Goal: Task Accomplishment & Management: Use online tool/utility

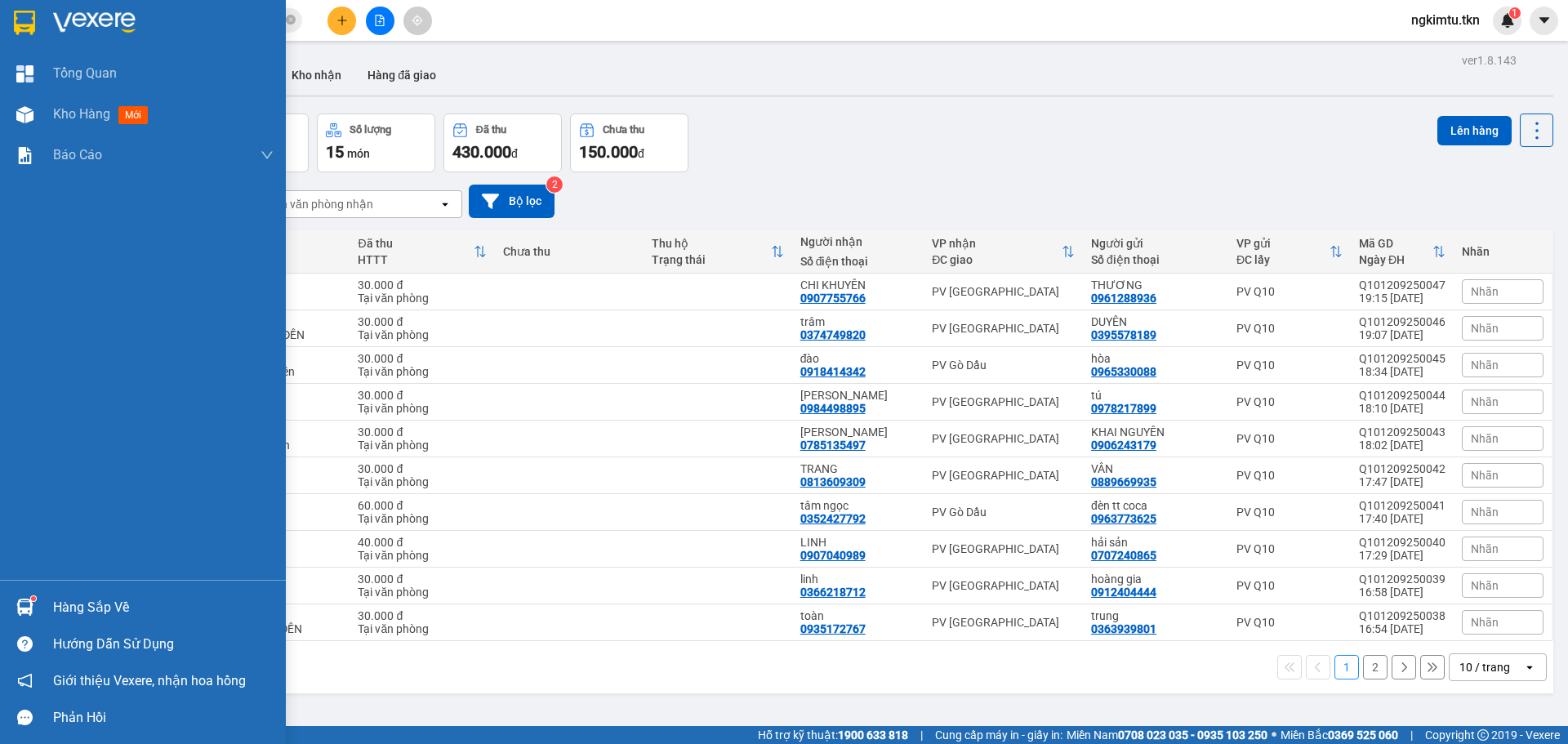
click at [105, 607] on div "Hàng sắp về" at bounding box center [163, 607] width 220 height 24
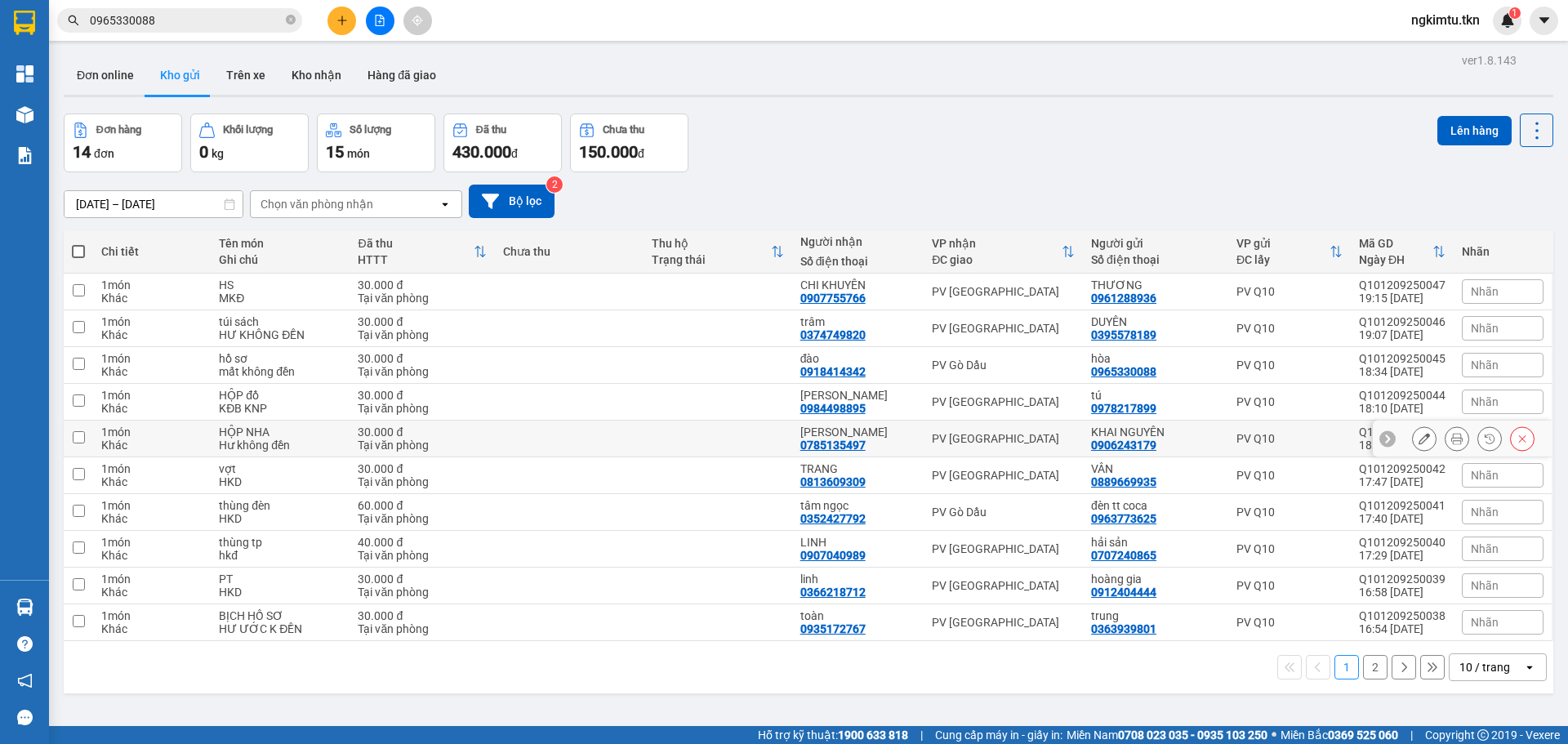
click at [261, 448] on section "Kết quả tìm kiếm ( 115 ) Bộ lọc Mã ĐH Trạng thái Món hàng Thu hộ Tổng cước Chưa…" at bounding box center [784, 372] width 1568 height 744
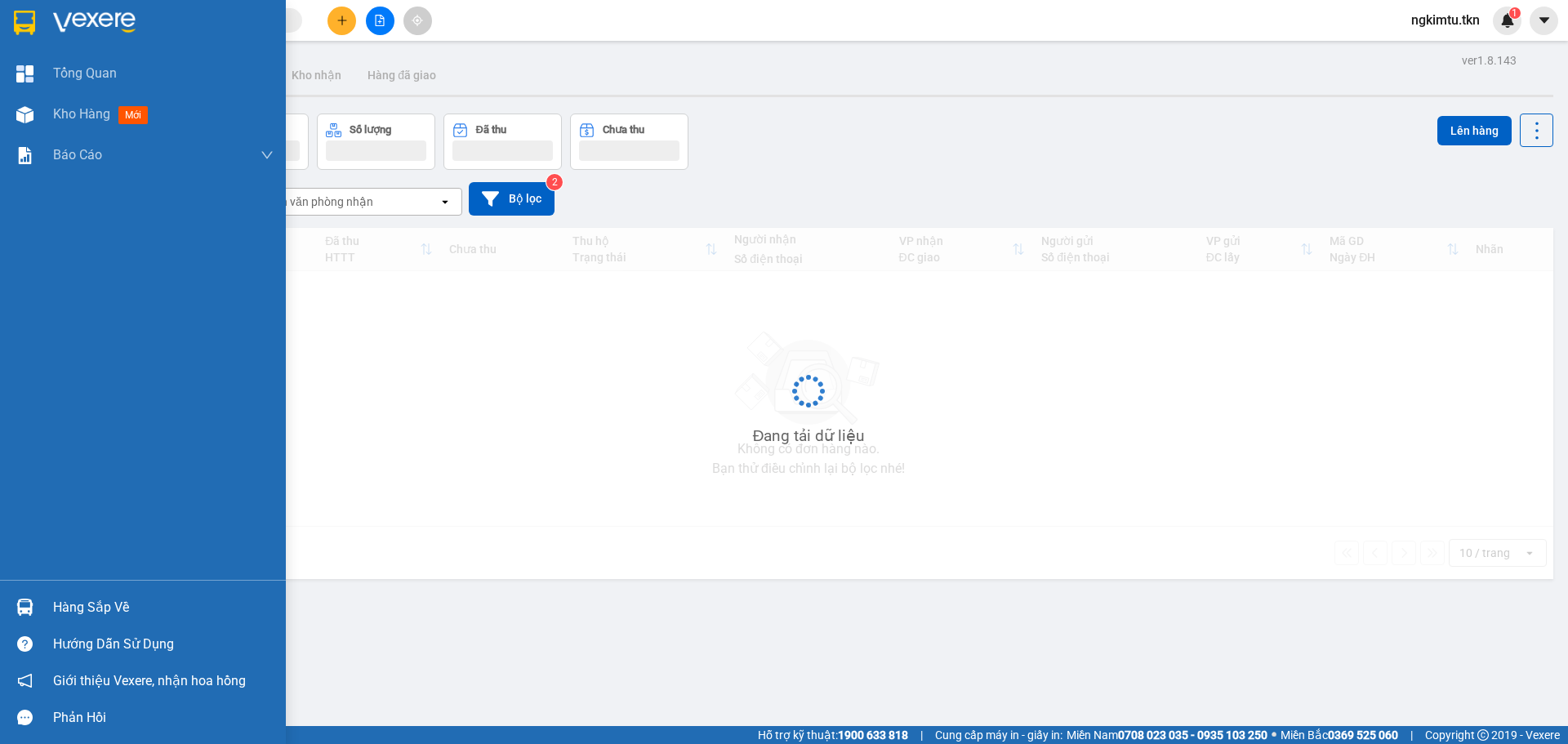
click at [41, 597] on div "Hàng sắp về" at bounding box center [142, 607] width 286 height 37
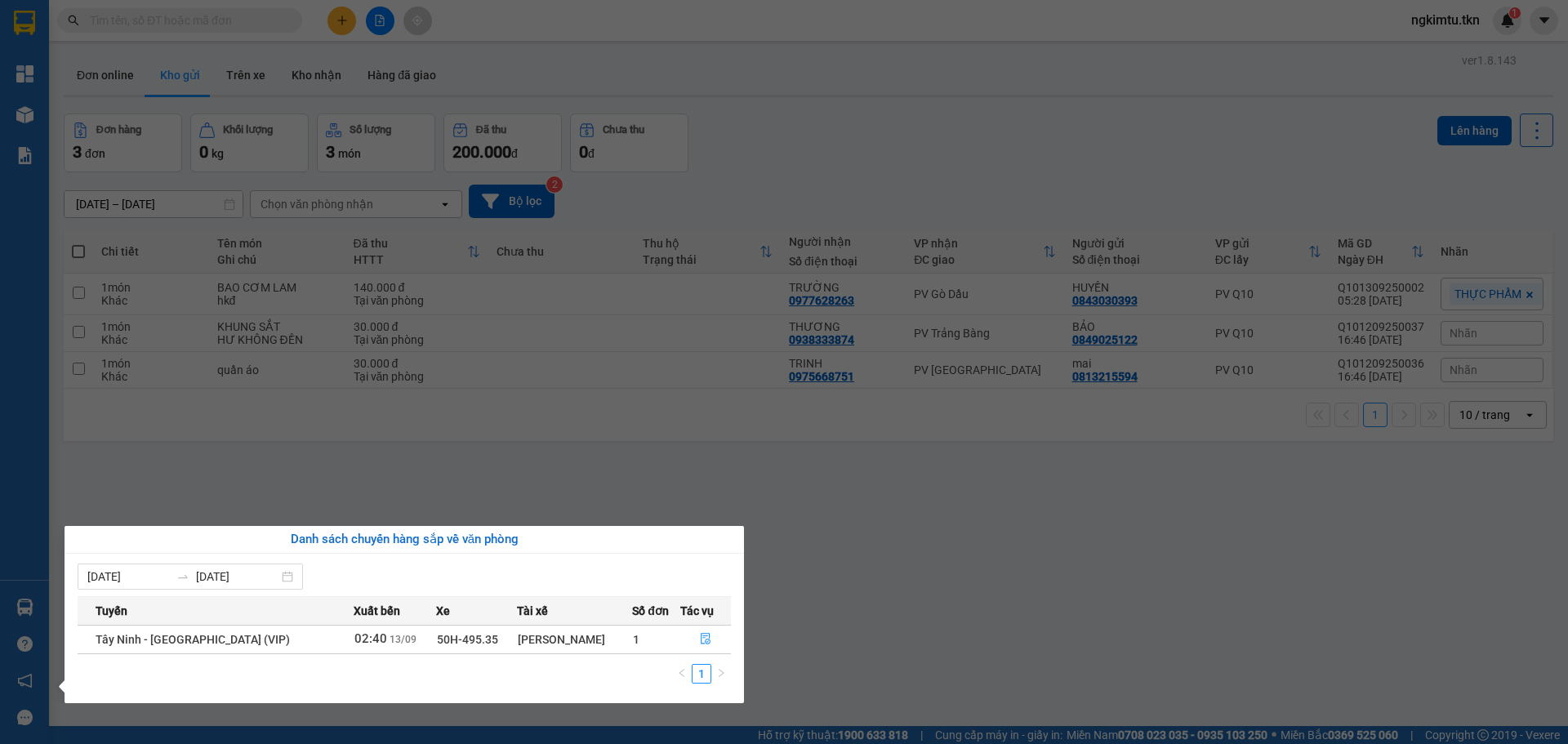
click at [581, 402] on section "Kết quả tìm kiếm ( 0 ) Bộ lọc No Data ngkimtu.tkn 1 Tổng Quan Kho hàng mới Báo …" at bounding box center [784, 372] width 1568 height 744
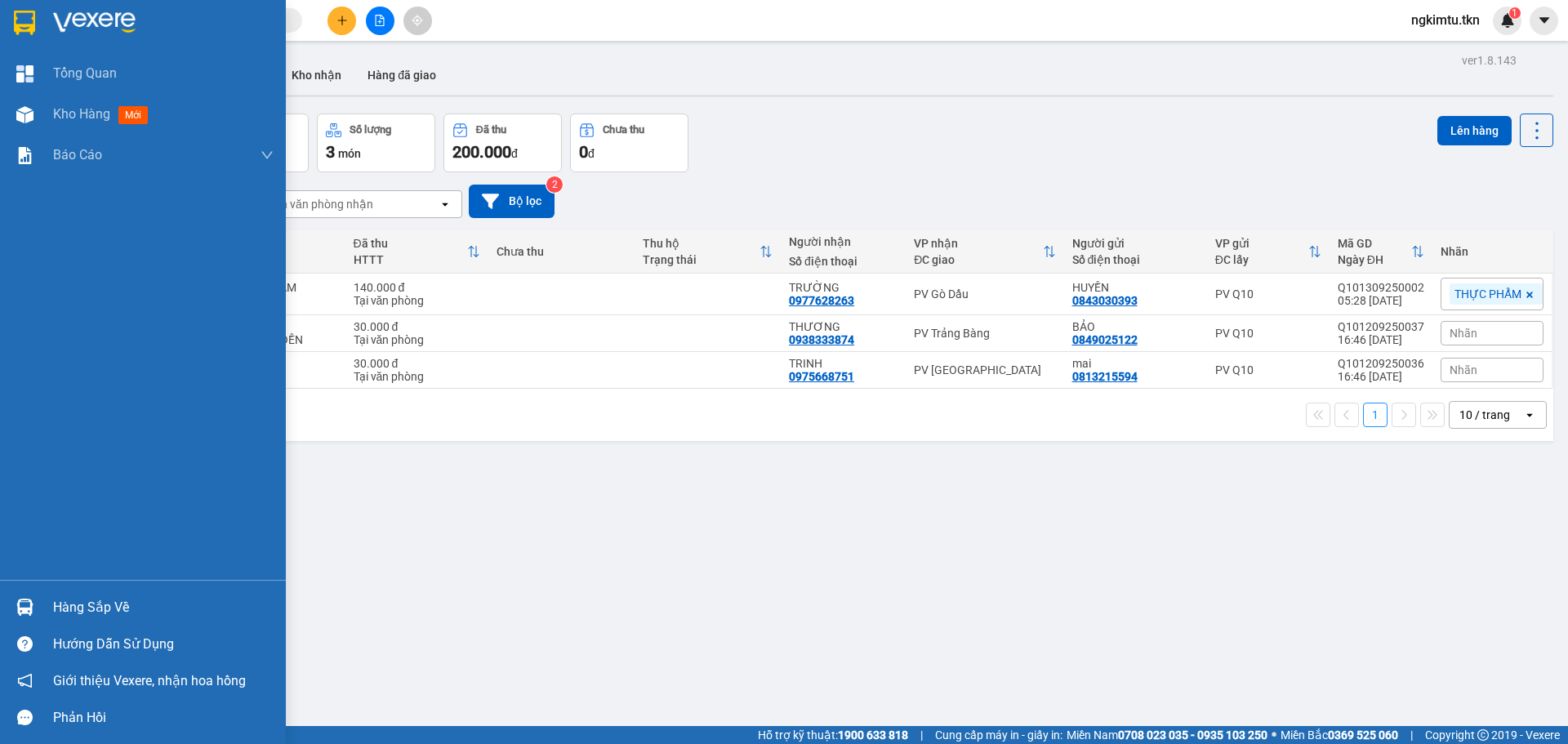
click at [91, 599] on div "Hàng sắp về" at bounding box center [163, 607] width 220 height 24
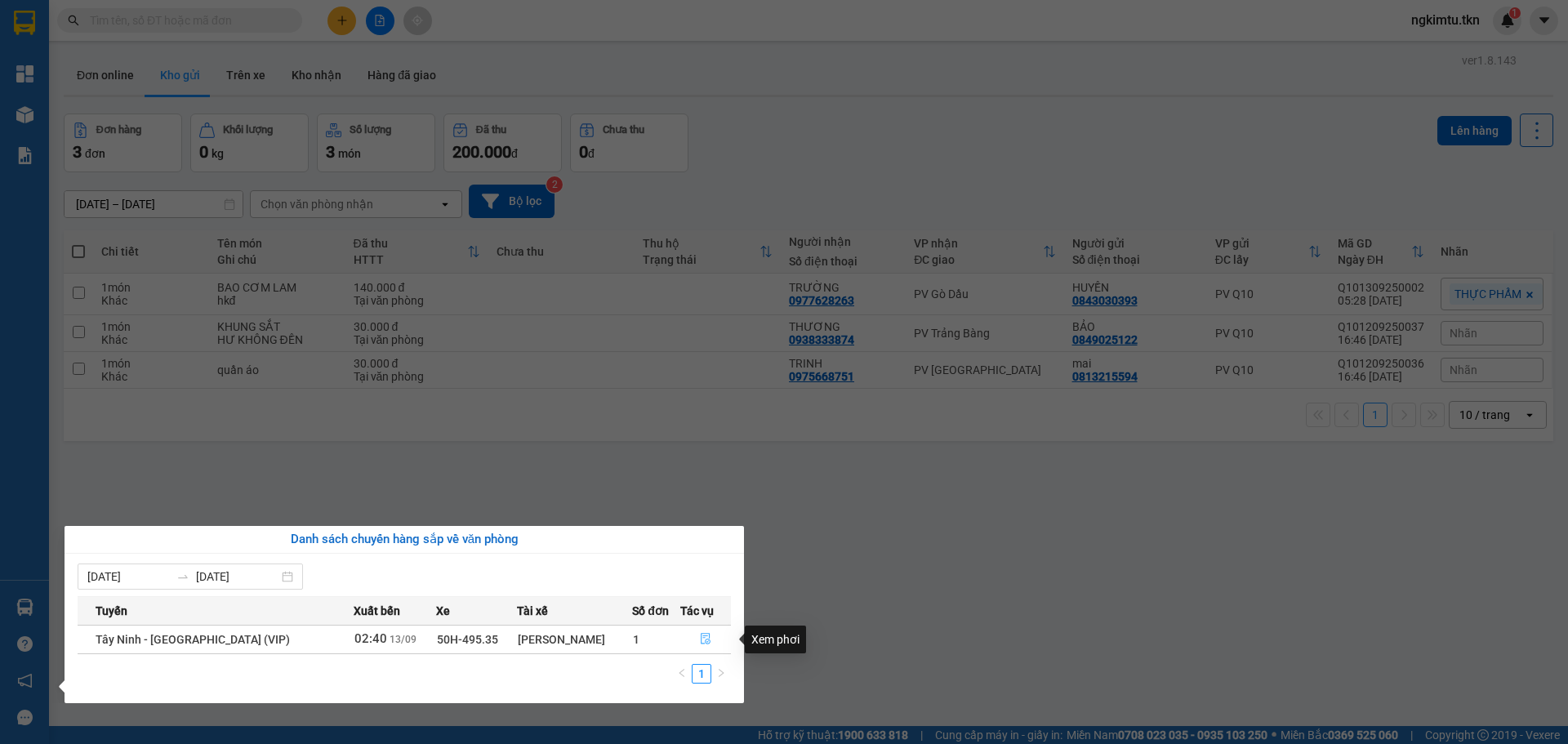
click at [700, 634] on icon "file-done" at bounding box center [706, 638] width 12 height 12
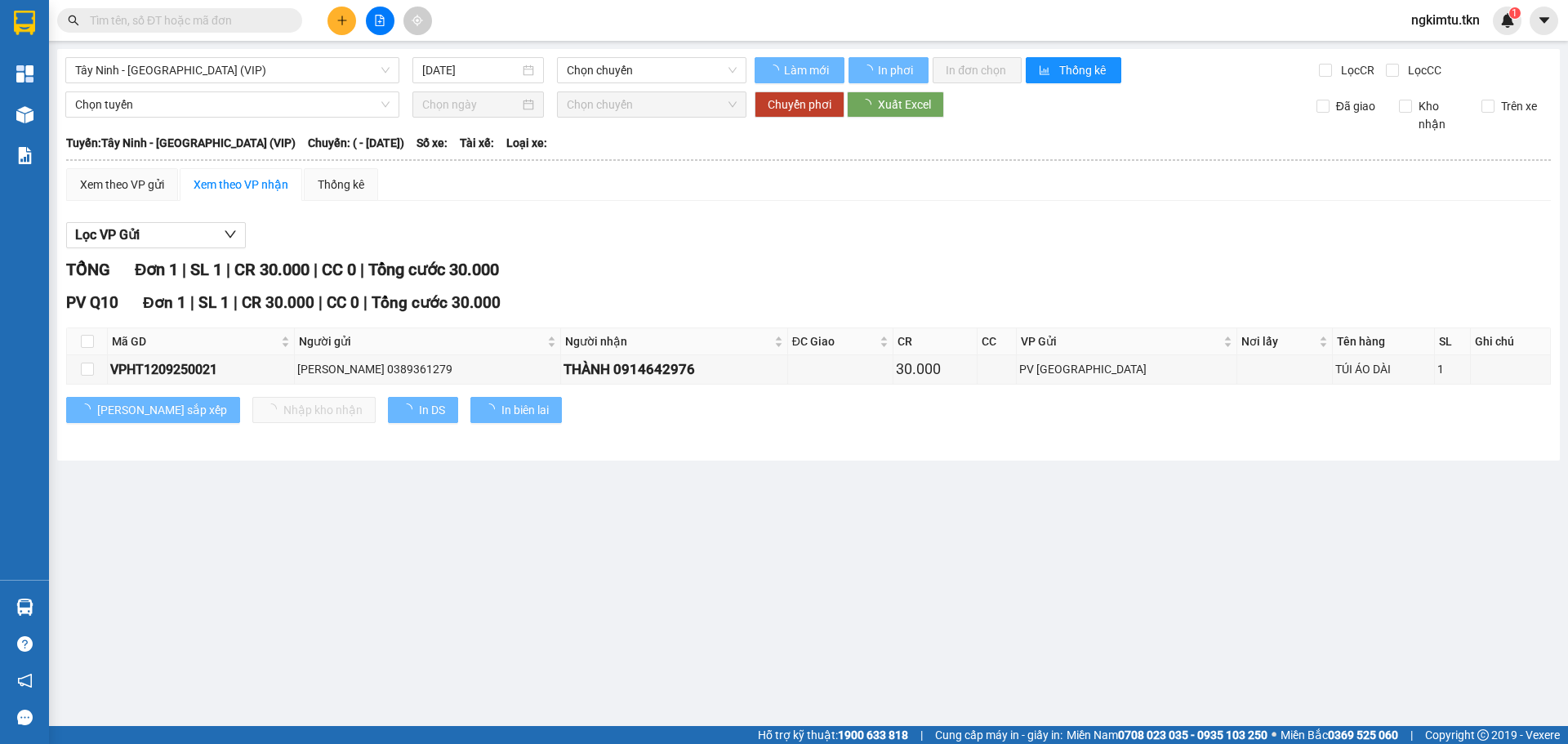
type input "[DATE]"
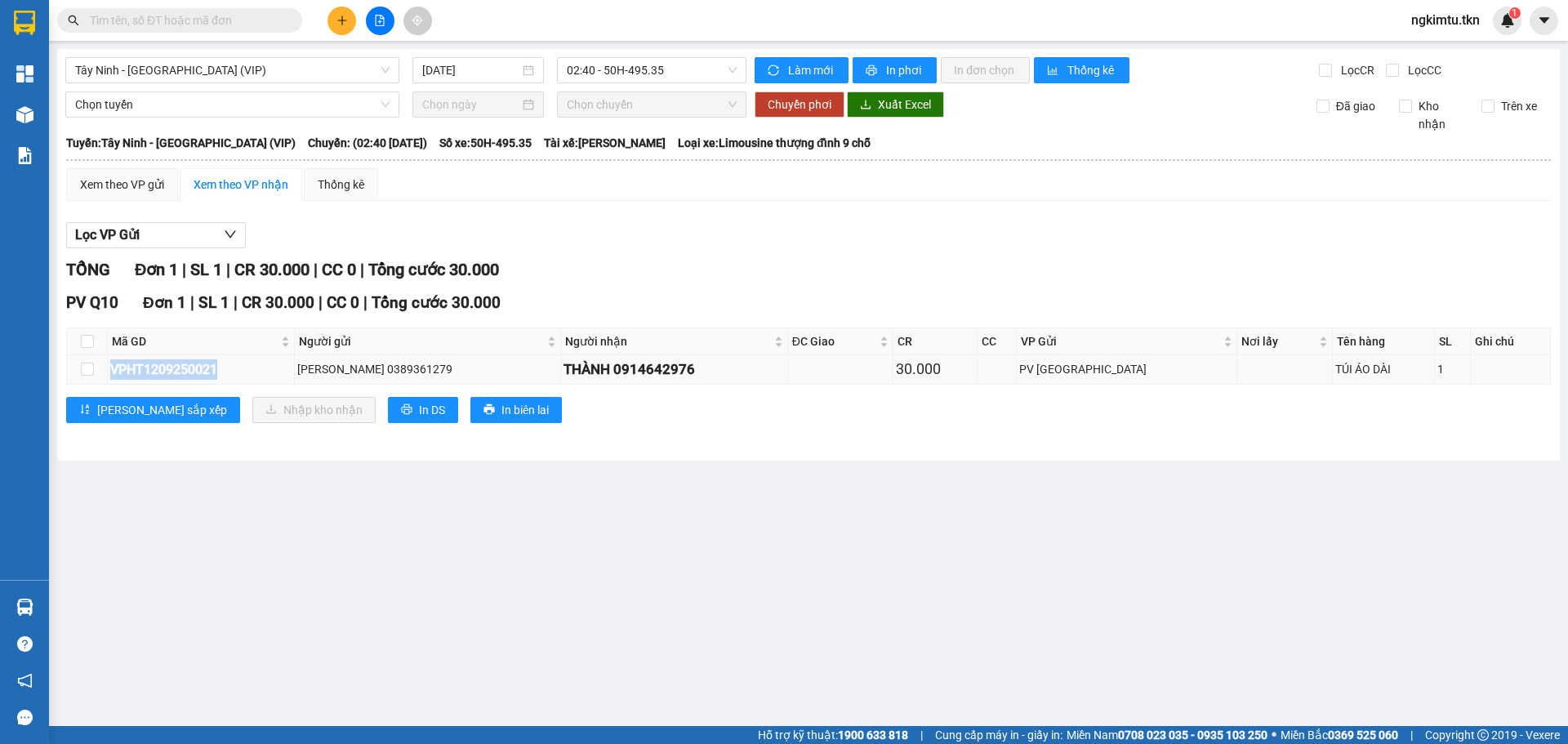
drag, startPoint x: 225, startPoint y: 368, endPoint x: 111, endPoint y: 366, distance: 114.0
click at [111, 366] on div "VPHT1209250021" at bounding box center [201, 369] width 181 height 20
copy div "VPHT1209250021"
click at [189, 17] on input "text" at bounding box center [186, 20] width 193 height 18
paste input "VPHT1209250021"
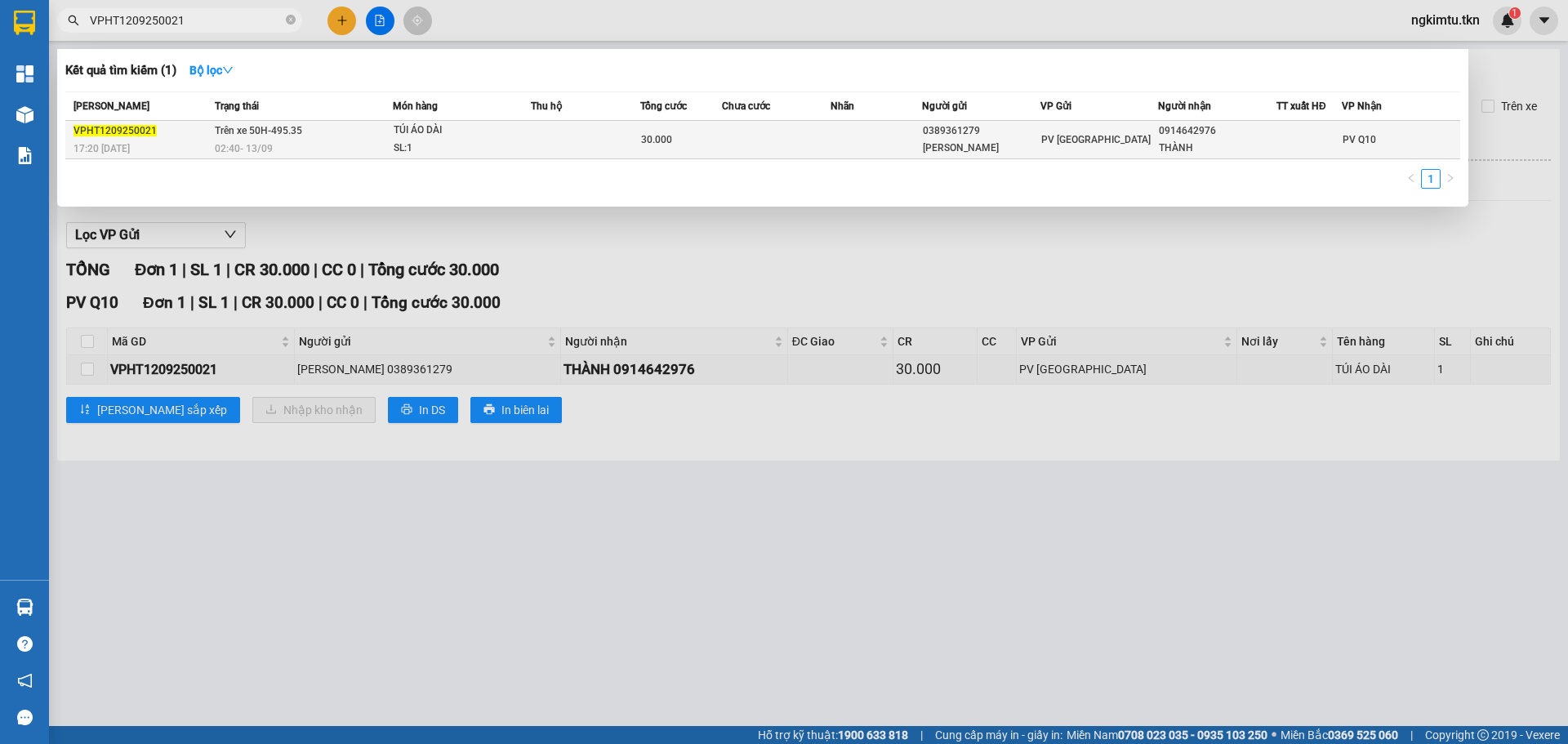
type input "VPHT1209250021"
click at [639, 137] on td at bounding box center [585, 140] width 110 height 39
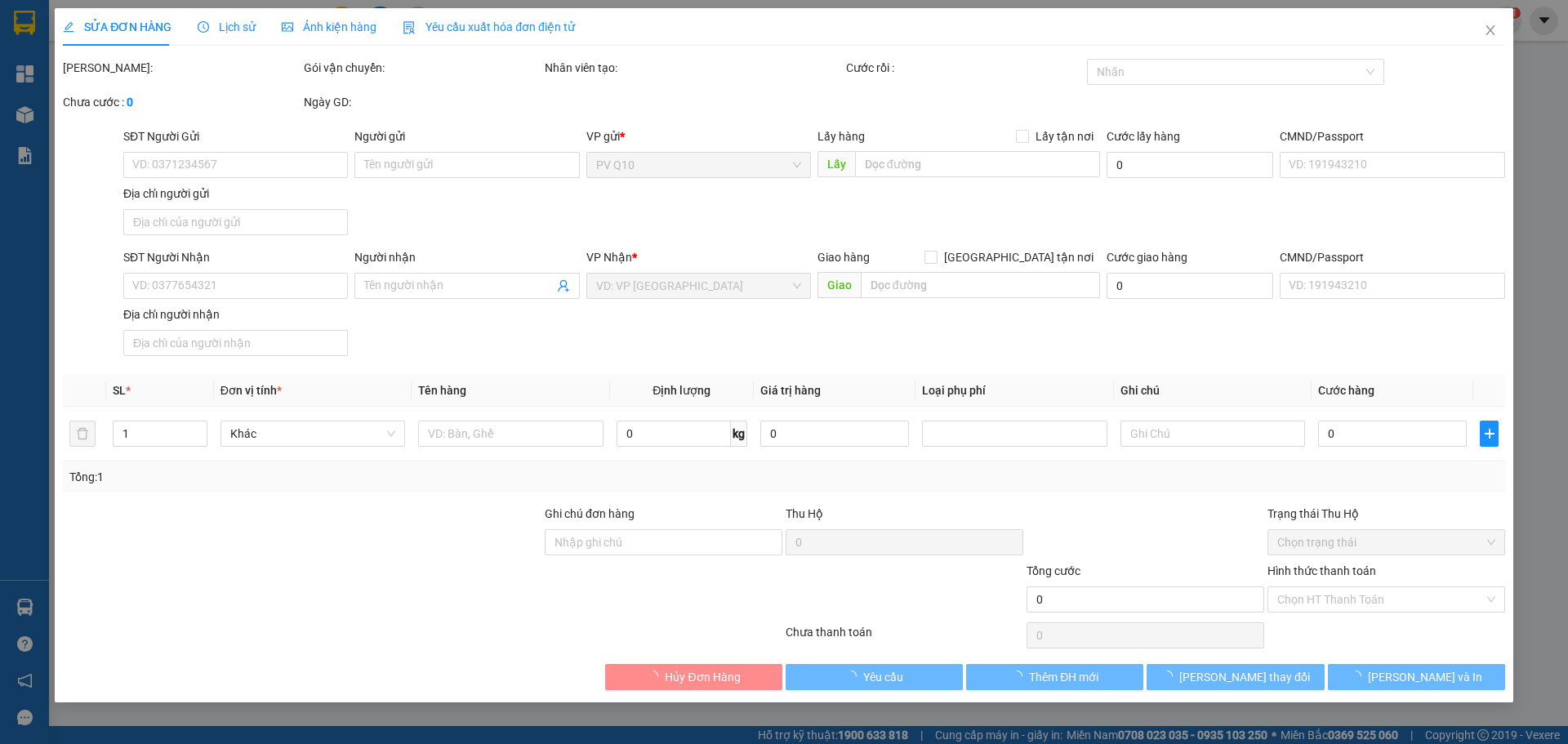
click at [238, 26] on span "Lịch sử" at bounding box center [226, 27] width 58 height 13
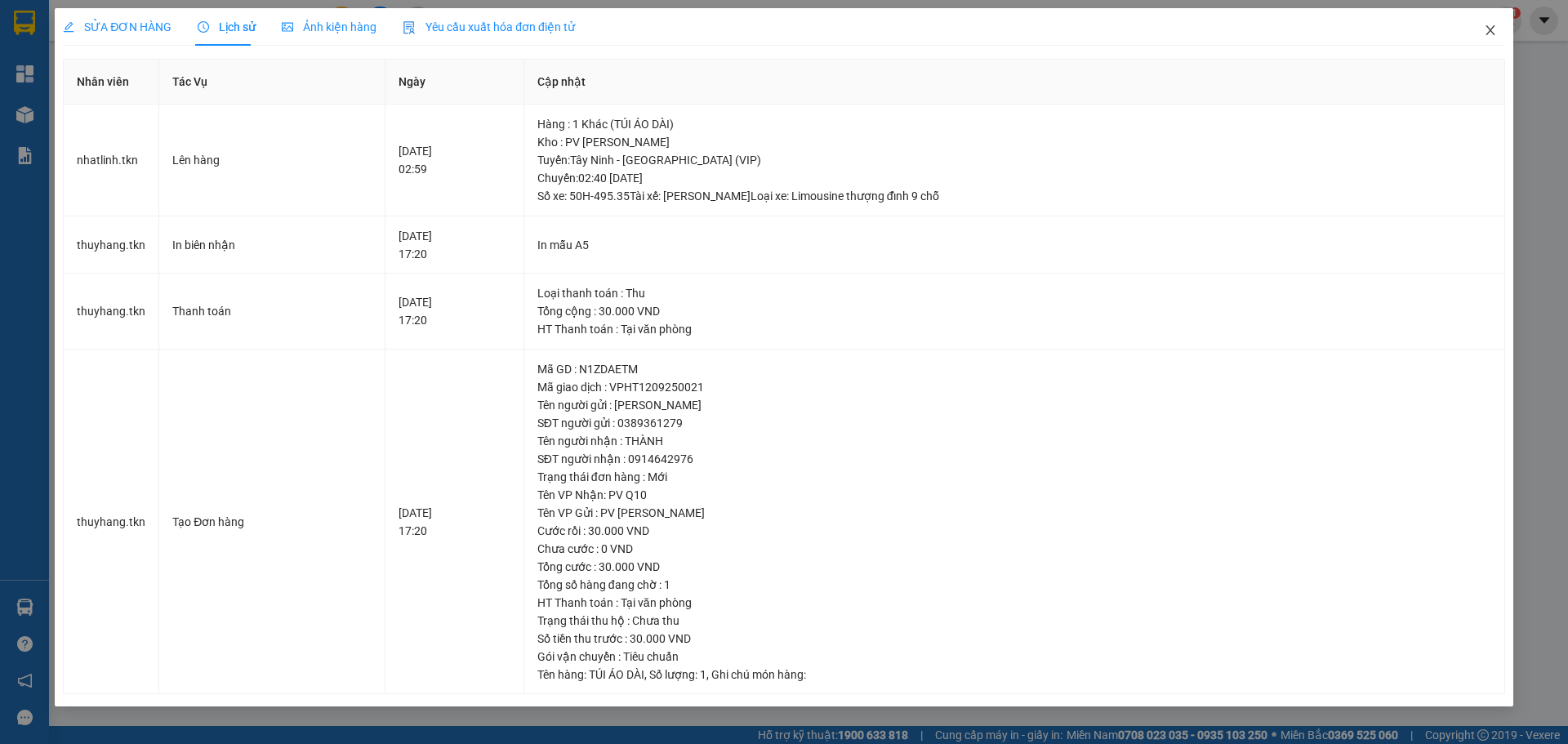
click at [1495, 28] on icon "close" at bounding box center [1490, 30] width 13 height 13
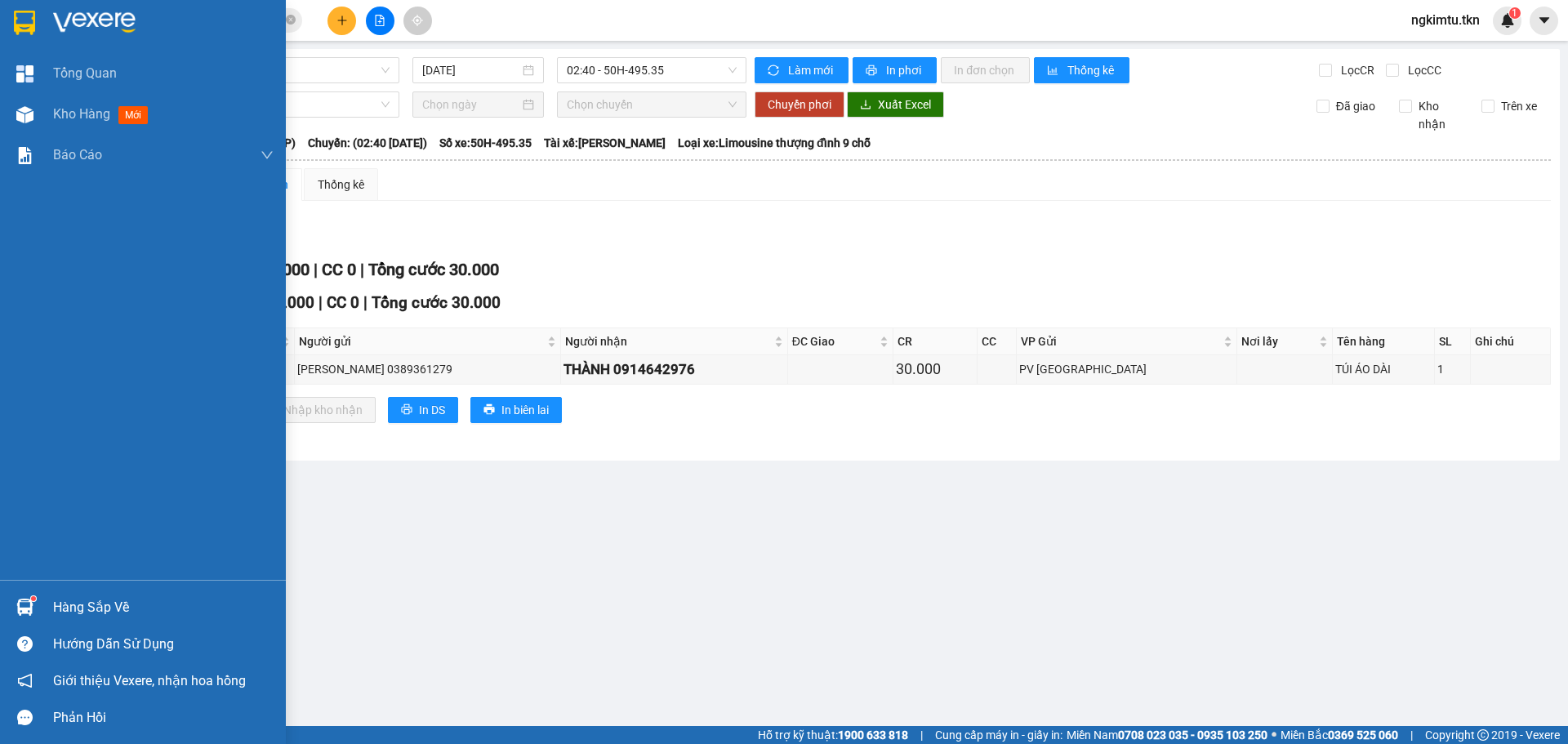
click at [66, 592] on div "Hàng sắp về" at bounding box center [142, 607] width 286 height 37
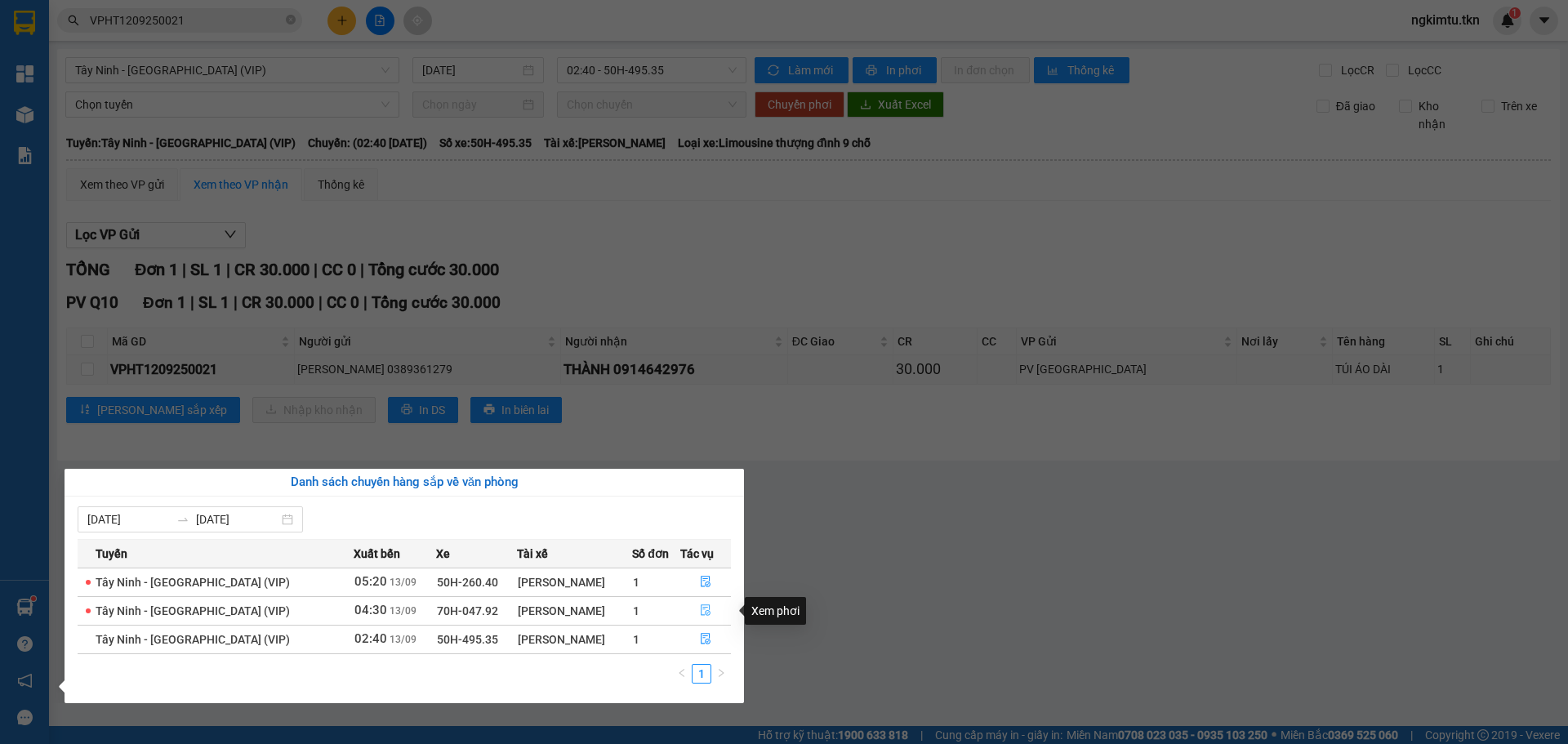
click at [704, 606] on icon "file-done" at bounding box center [706, 610] width 12 height 12
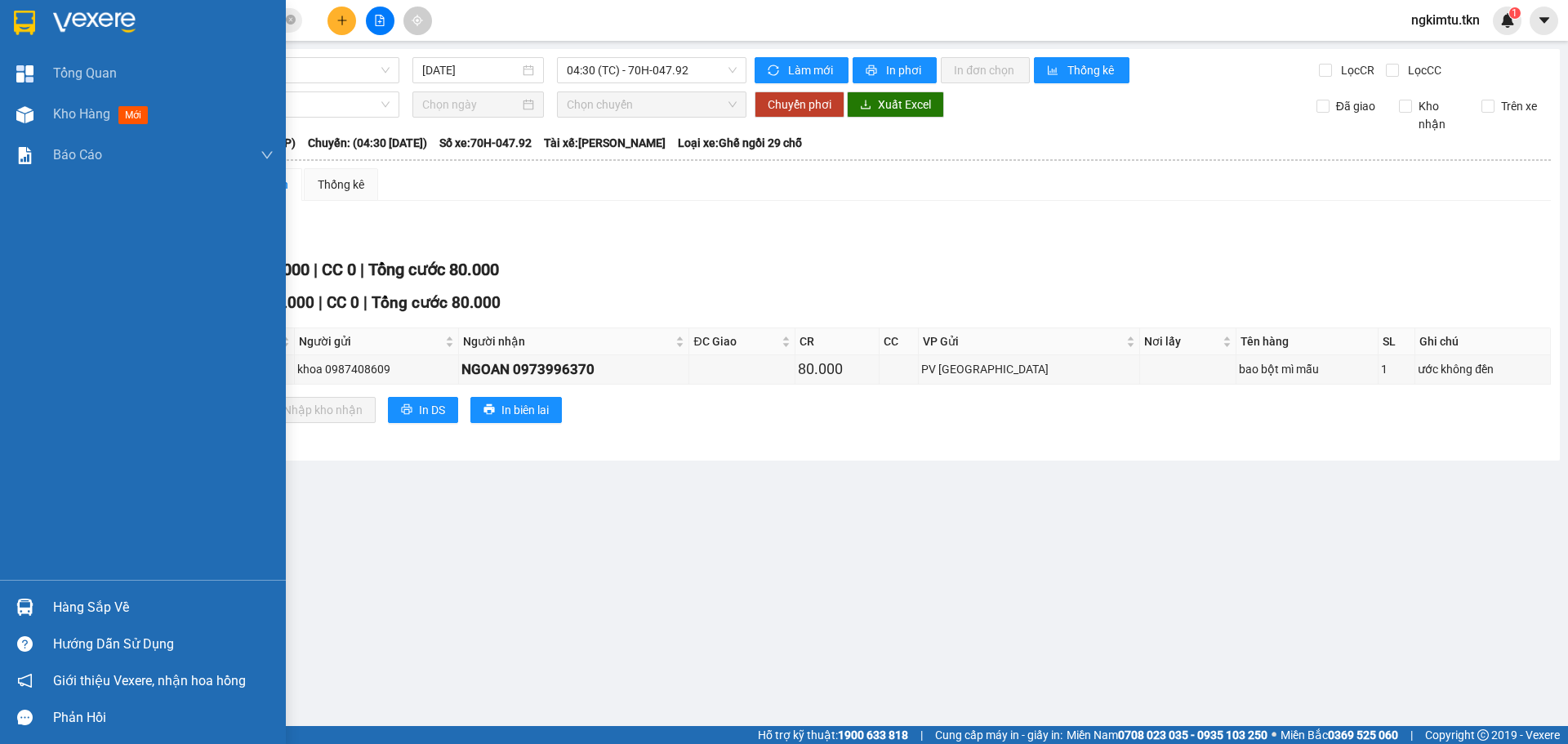
click at [142, 595] on div "Hàng sắp về" at bounding box center [163, 607] width 220 height 24
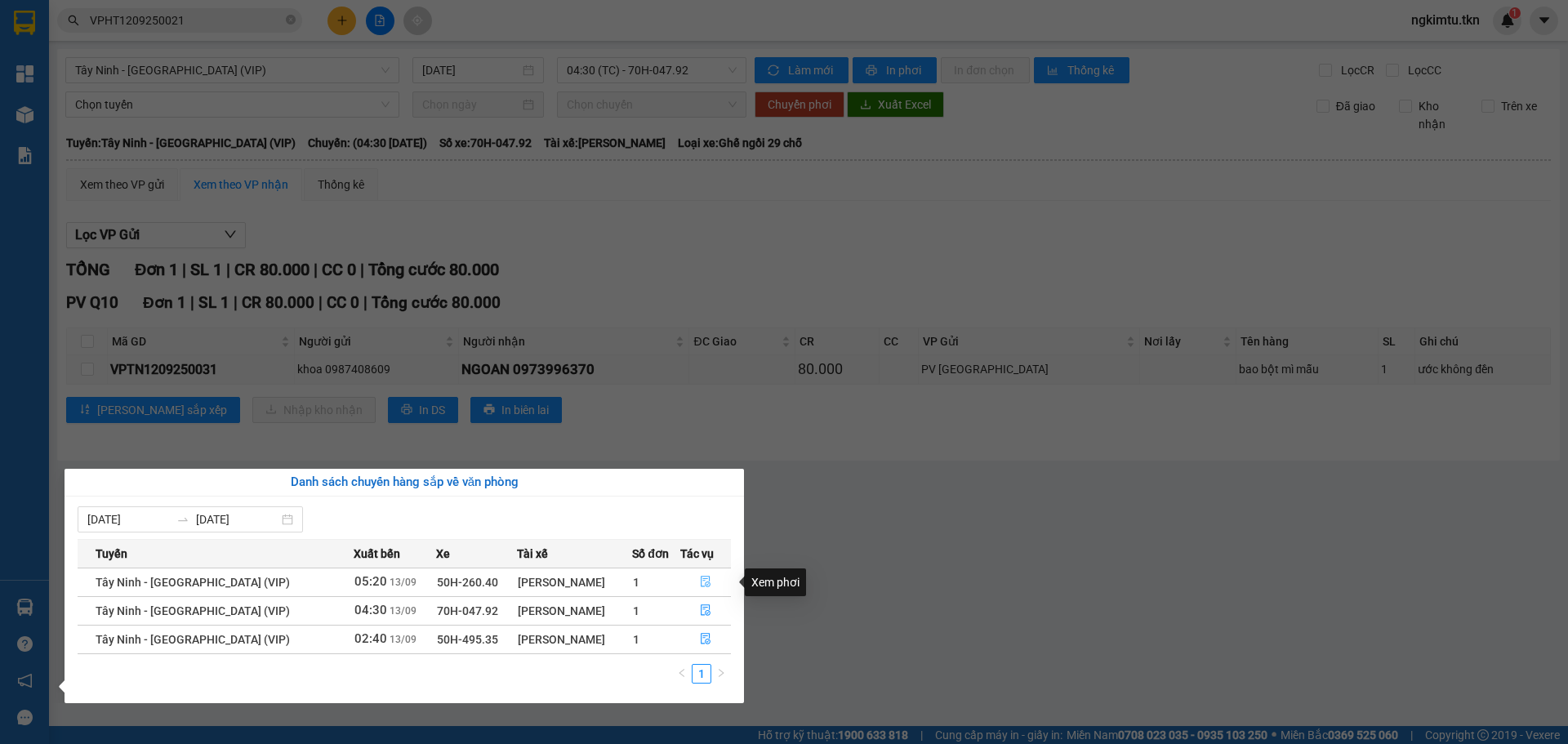
click at [701, 579] on icon "file-done" at bounding box center [706, 582] width 10 height 12
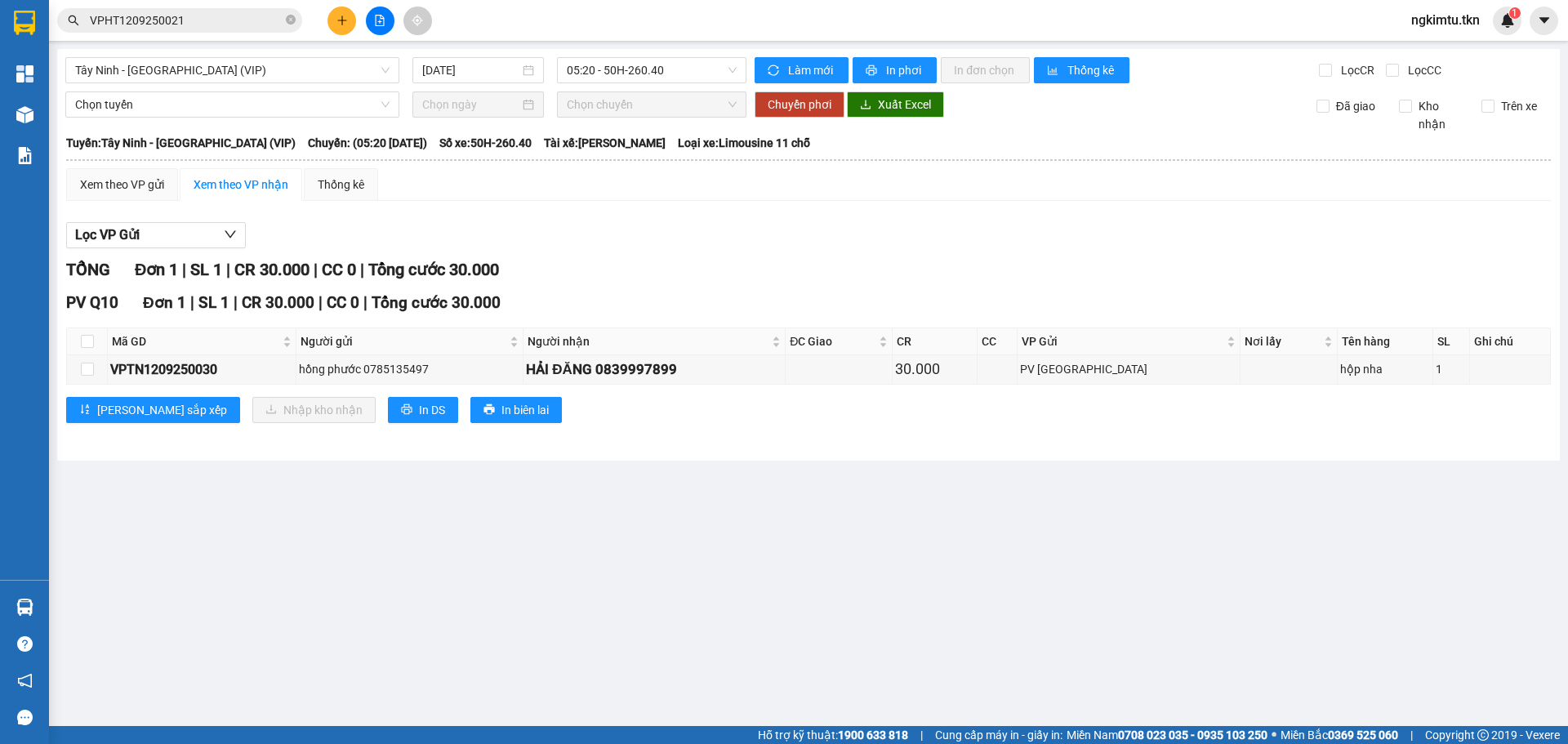
click at [726, 562] on main "Tây Ninh - [GEOGRAPHIC_DATA] (VIP) [DATE] 05:20 - 50H-260.40 Làm mới In phơi In…" at bounding box center [784, 363] width 1568 height 726
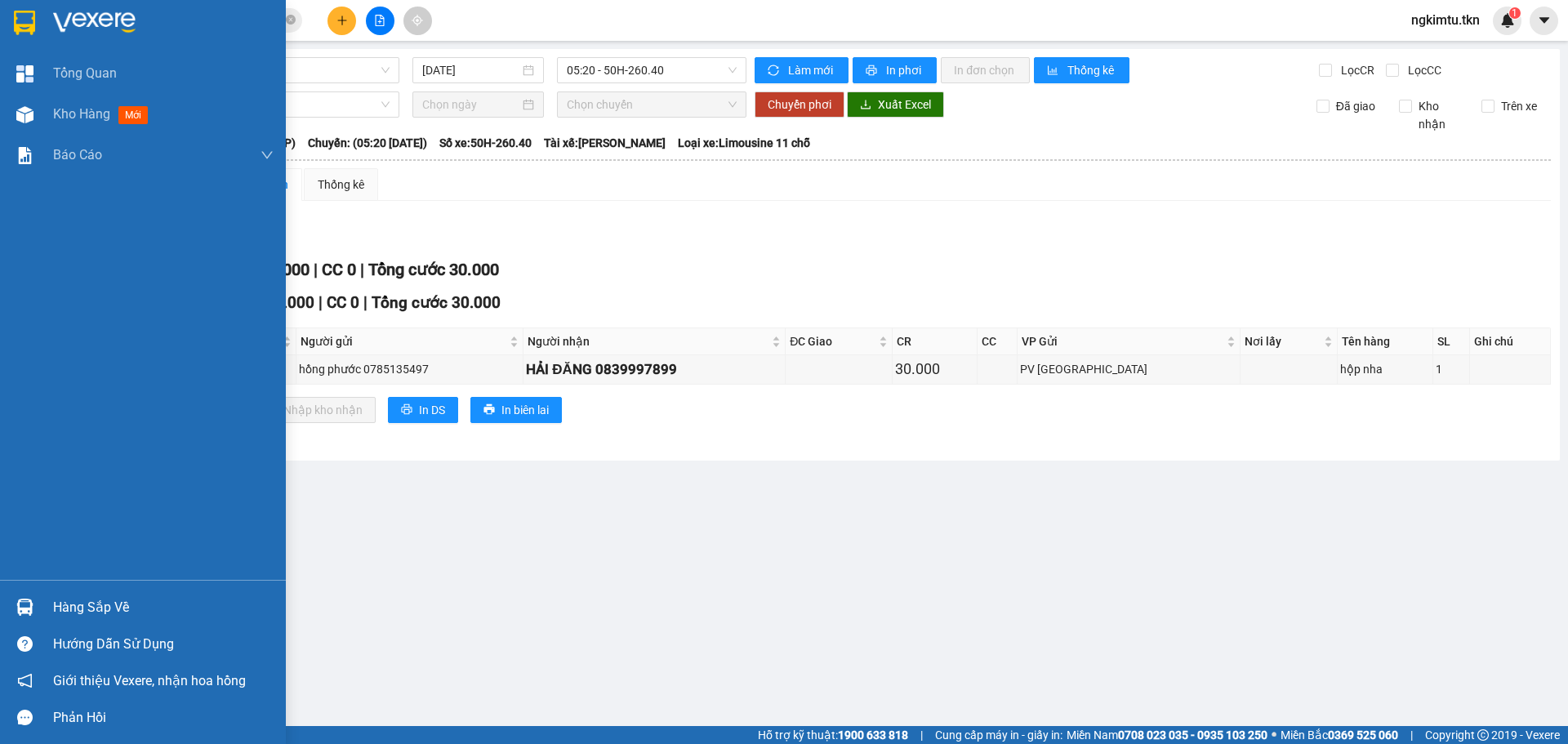
click at [87, 24] on span "VPHT1209250021" at bounding box center [179, 20] width 245 height 24
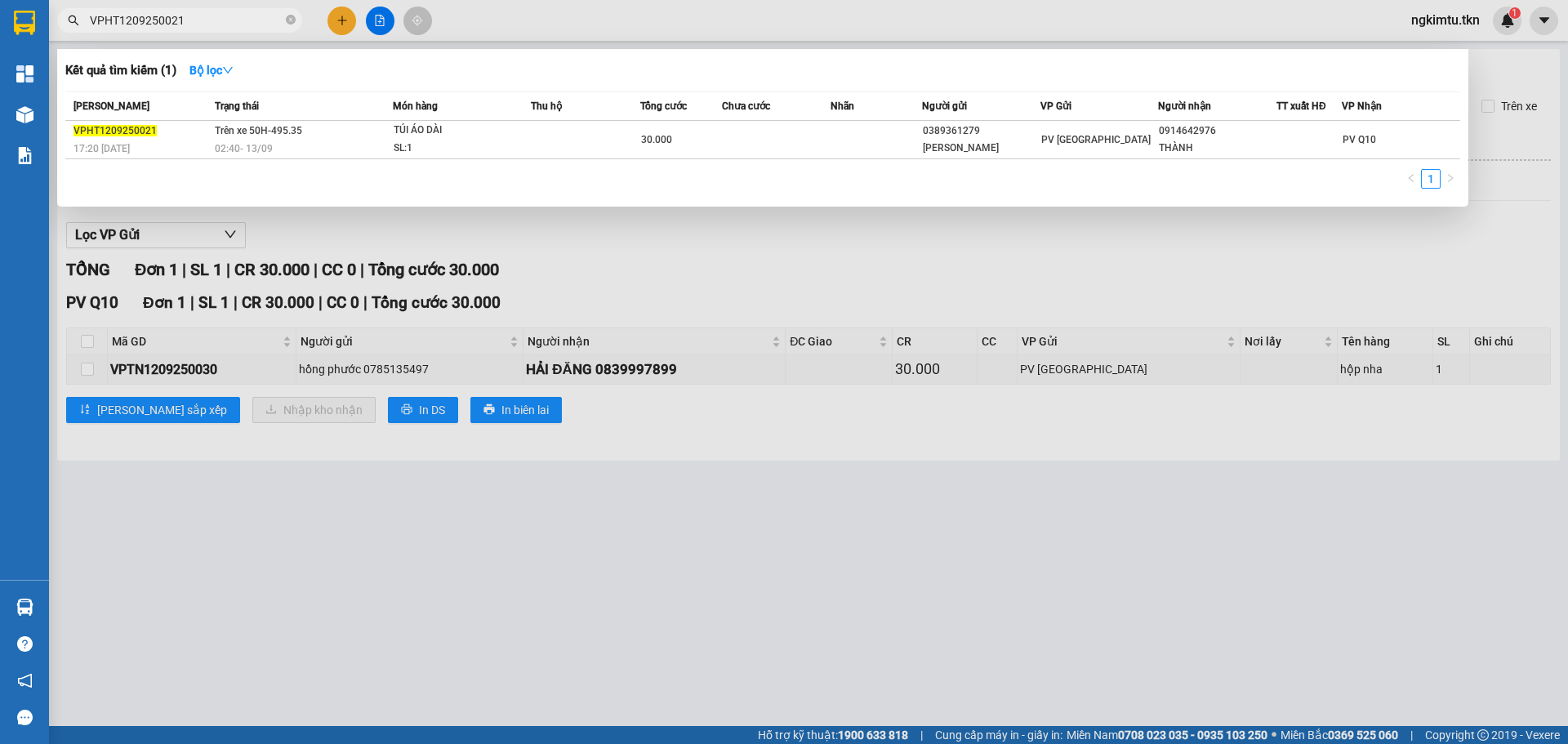
click at [87, 24] on span "VPHT1209250021" at bounding box center [179, 20] width 245 height 24
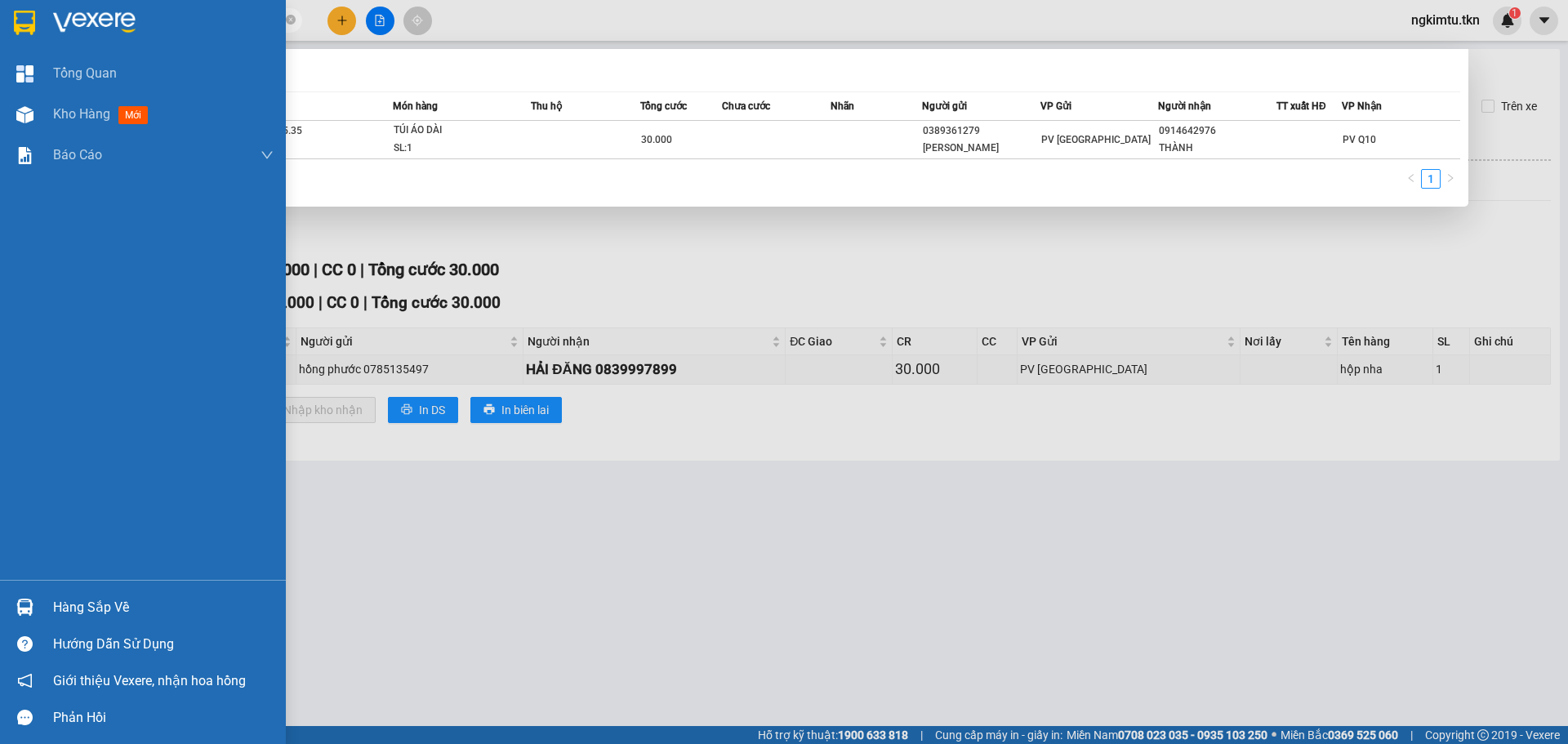
click at [21, 23] on img at bounding box center [24, 23] width 21 height 24
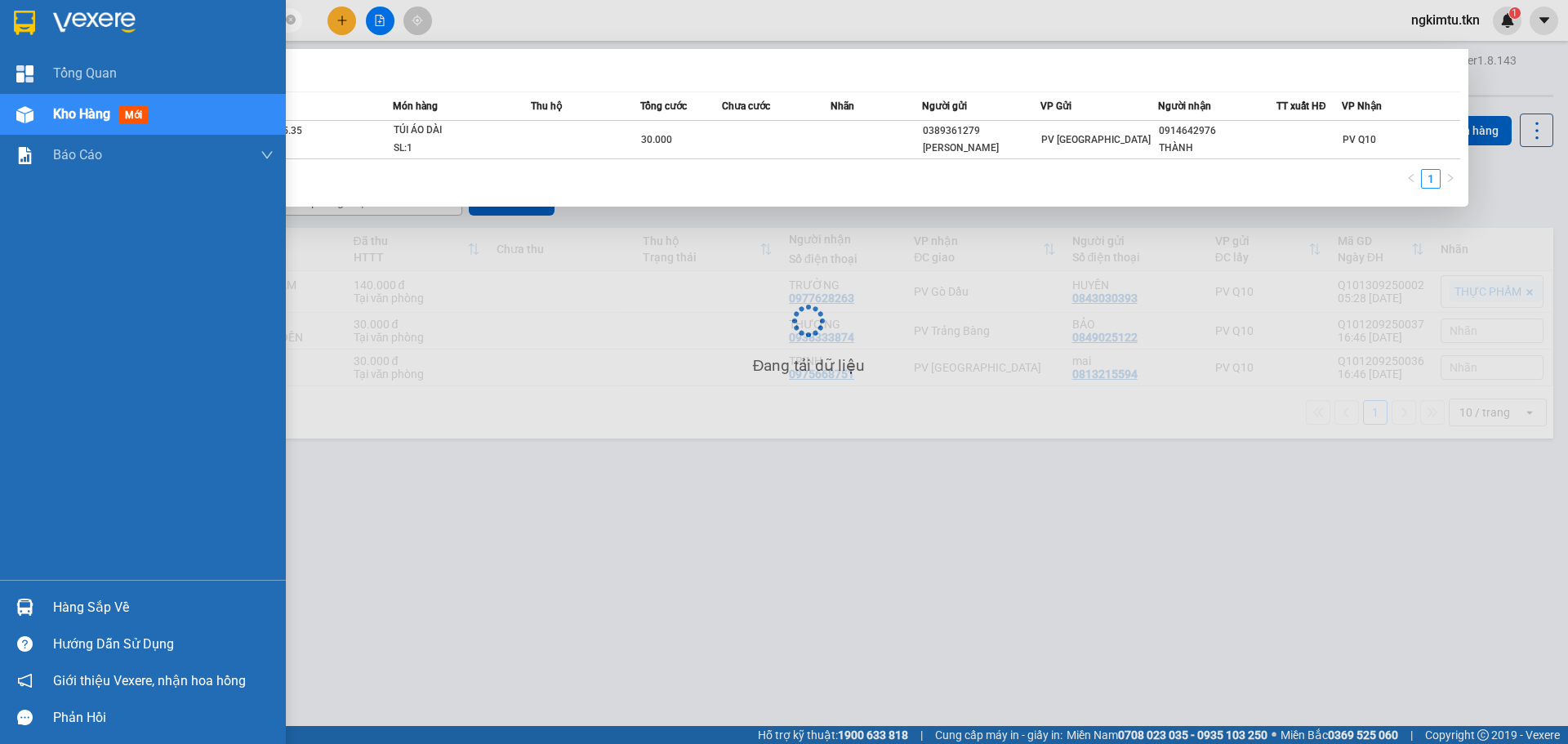
click at [67, 21] on img at bounding box center [94, 23] width 82 height 24
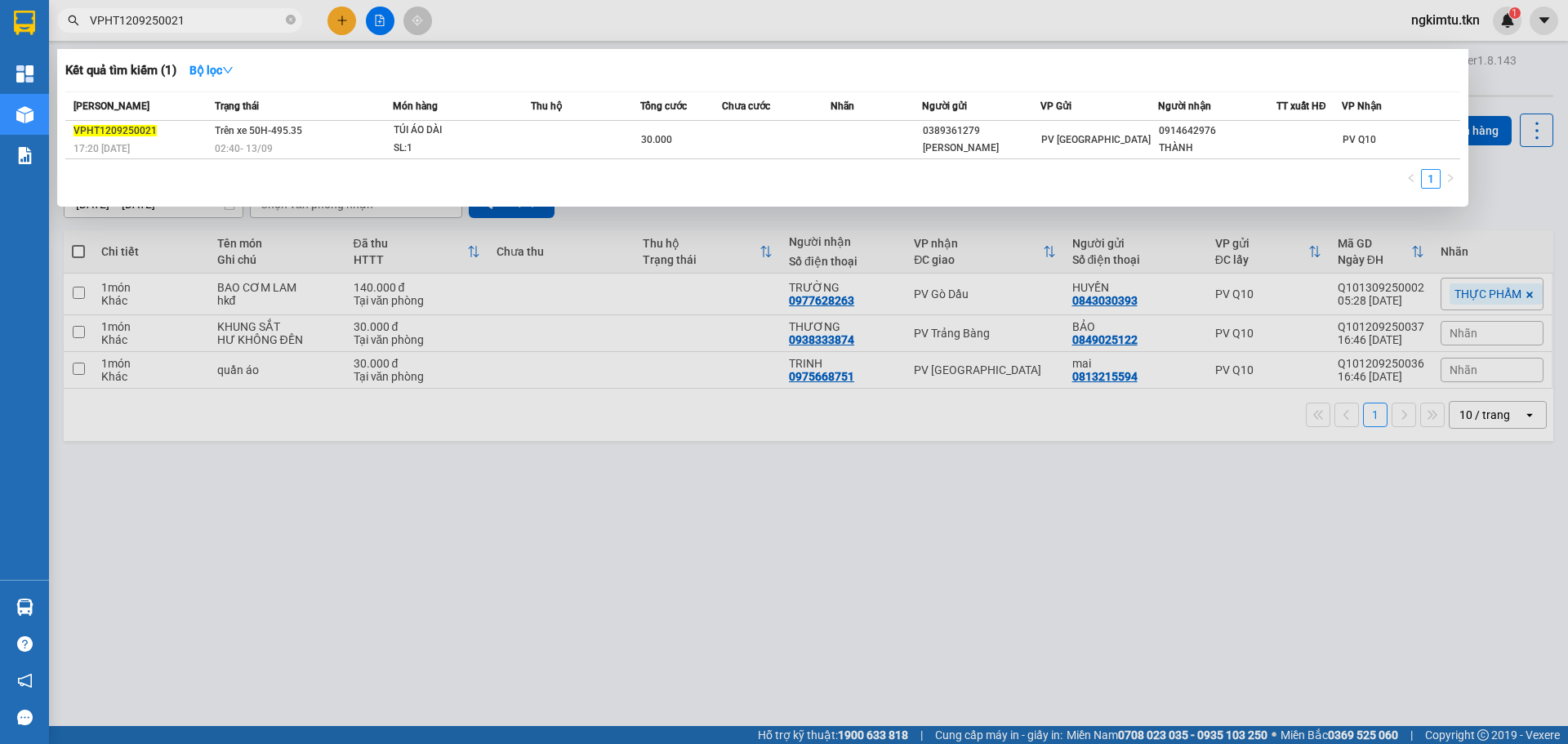
click at [333, 385] on div at bounding box center [784, 372] width 1568 height 744
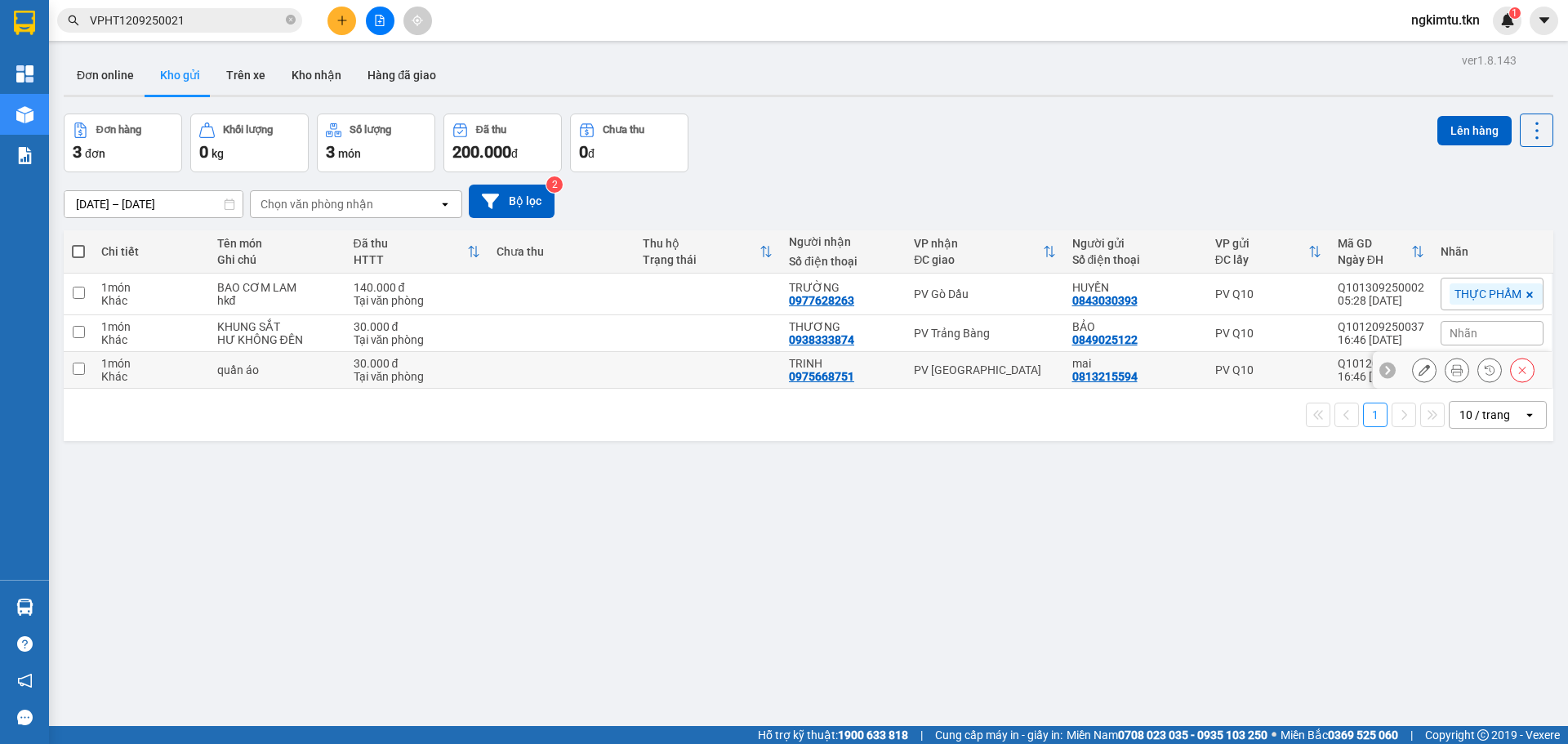
click at [336, 369] on td "quần áo" at bounding box center [277, 370] width 137 height 37
checkbox input "true"
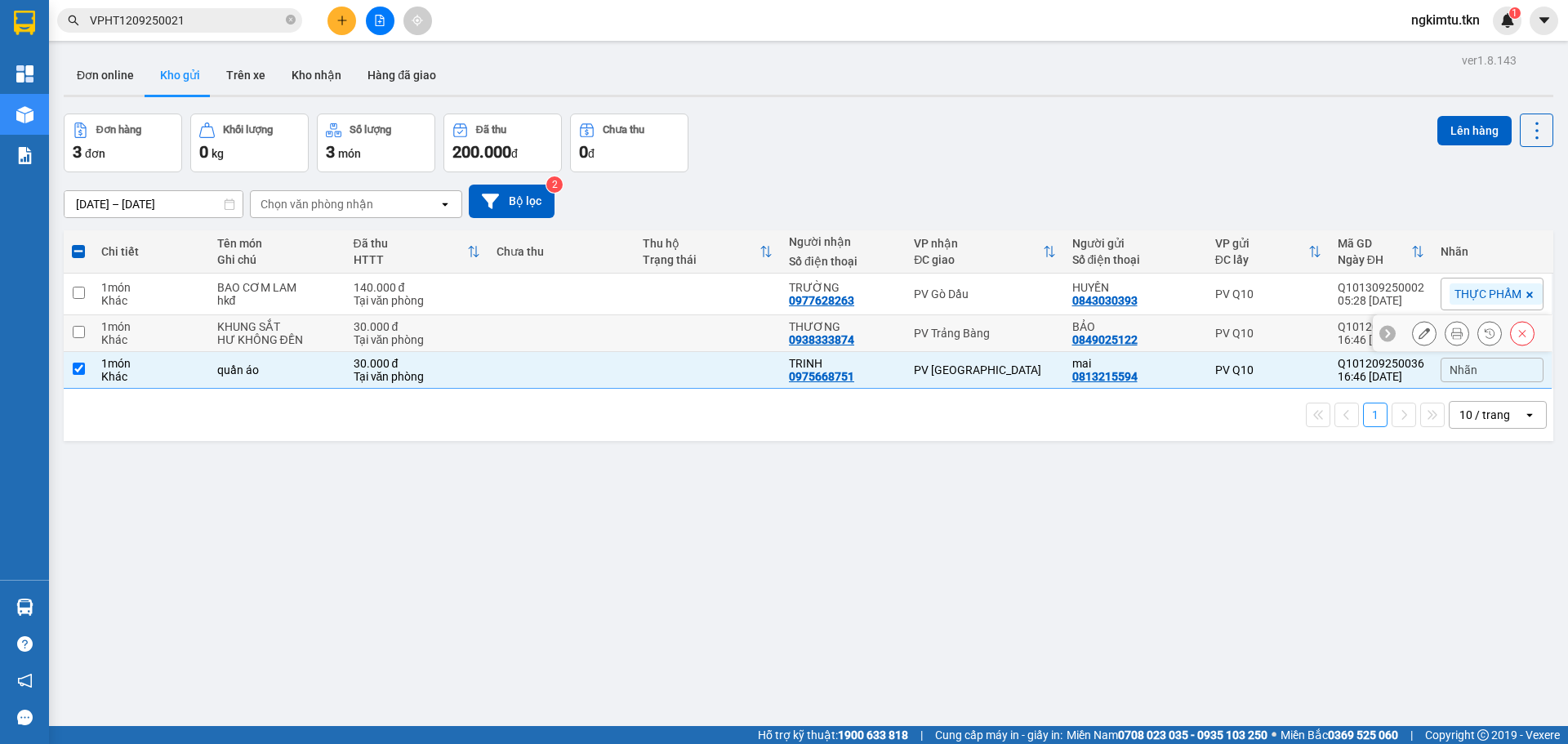
click at [392, 334] on div "Tại văn phòng" at bounding box center [417, 339] width 127 height 13
checkbox input "true"
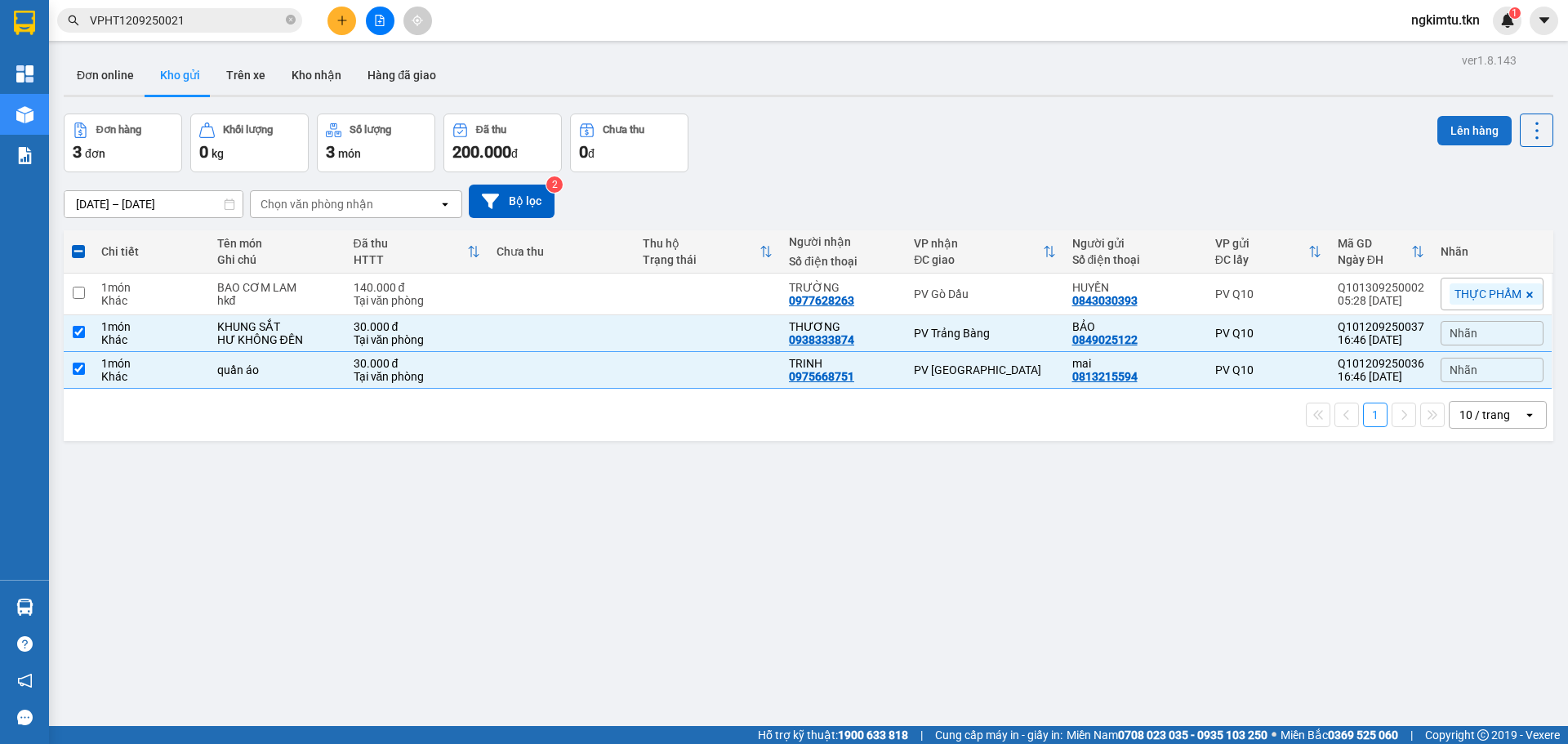
click at [1480, 124] on button "Lên hàng" at bounding box center [1474, 130] width 75 height 29
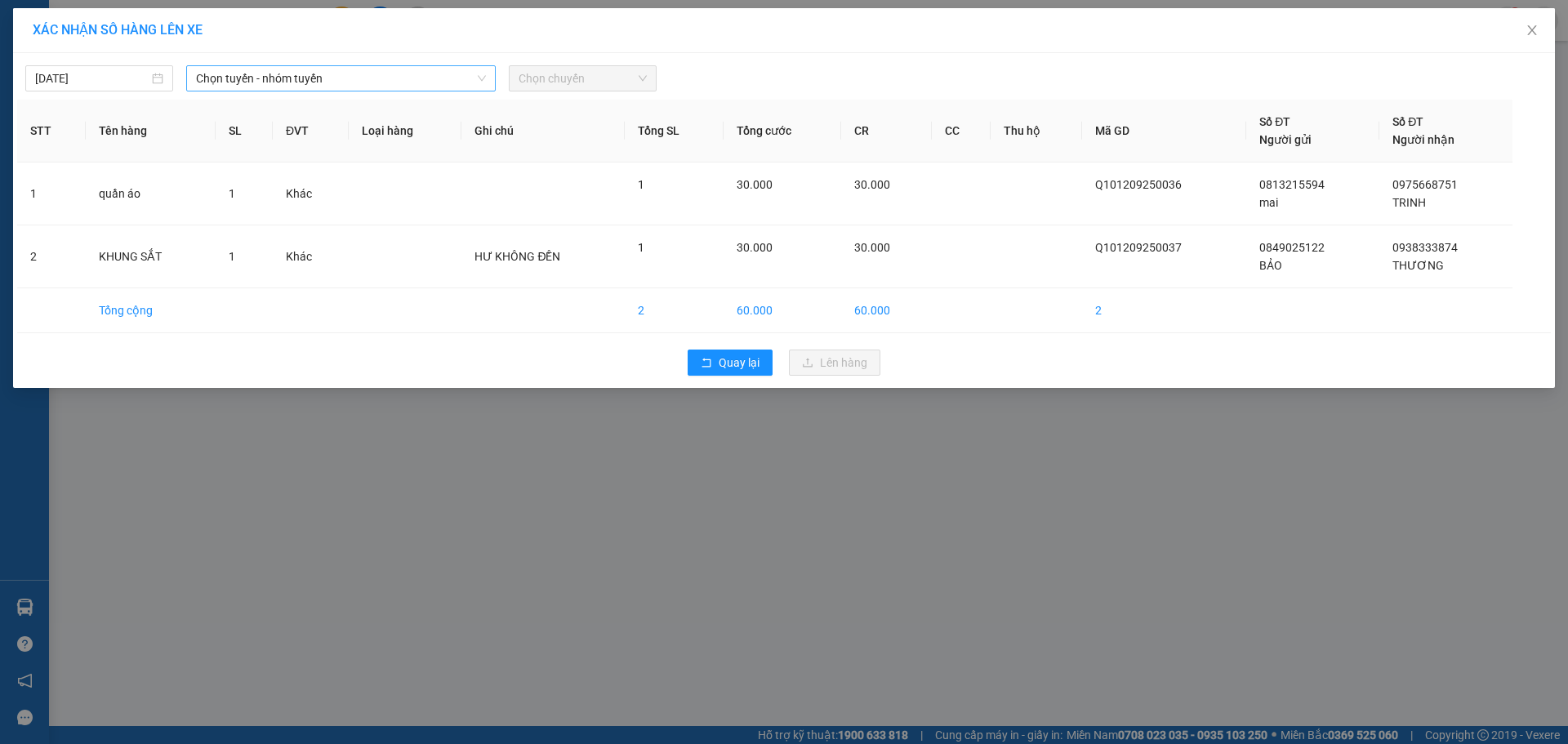
click at [355, 84] on span "Chọn tuyến - nhóm tuyến" at bounding box center [341, 78] width 290 height 24
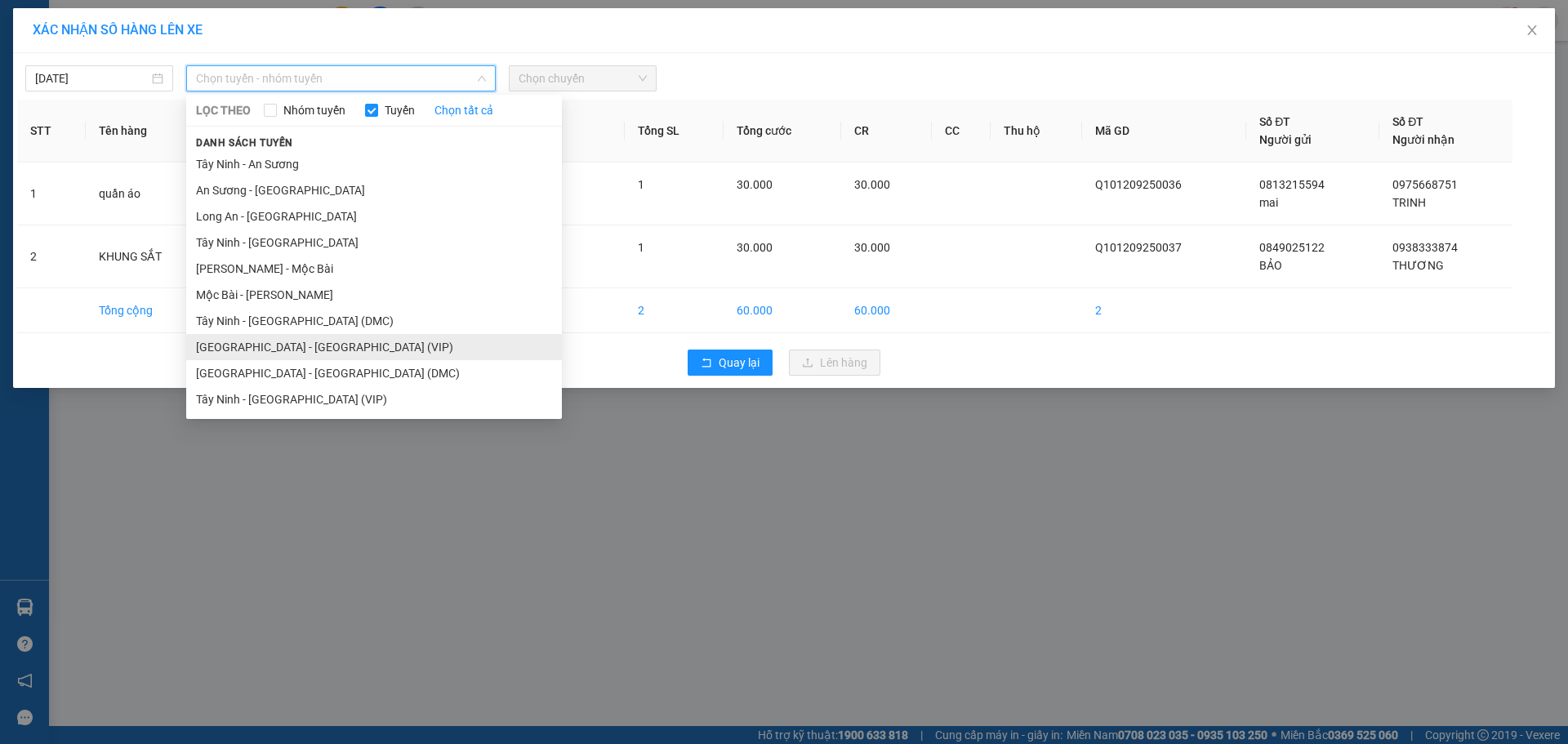
click at [287, 343] on li "[GEOGRAPHIC_DATA] - [GEOGRAPHIC_DATA] (VIP)" at bounding box center [374, 346] width 375 height 26
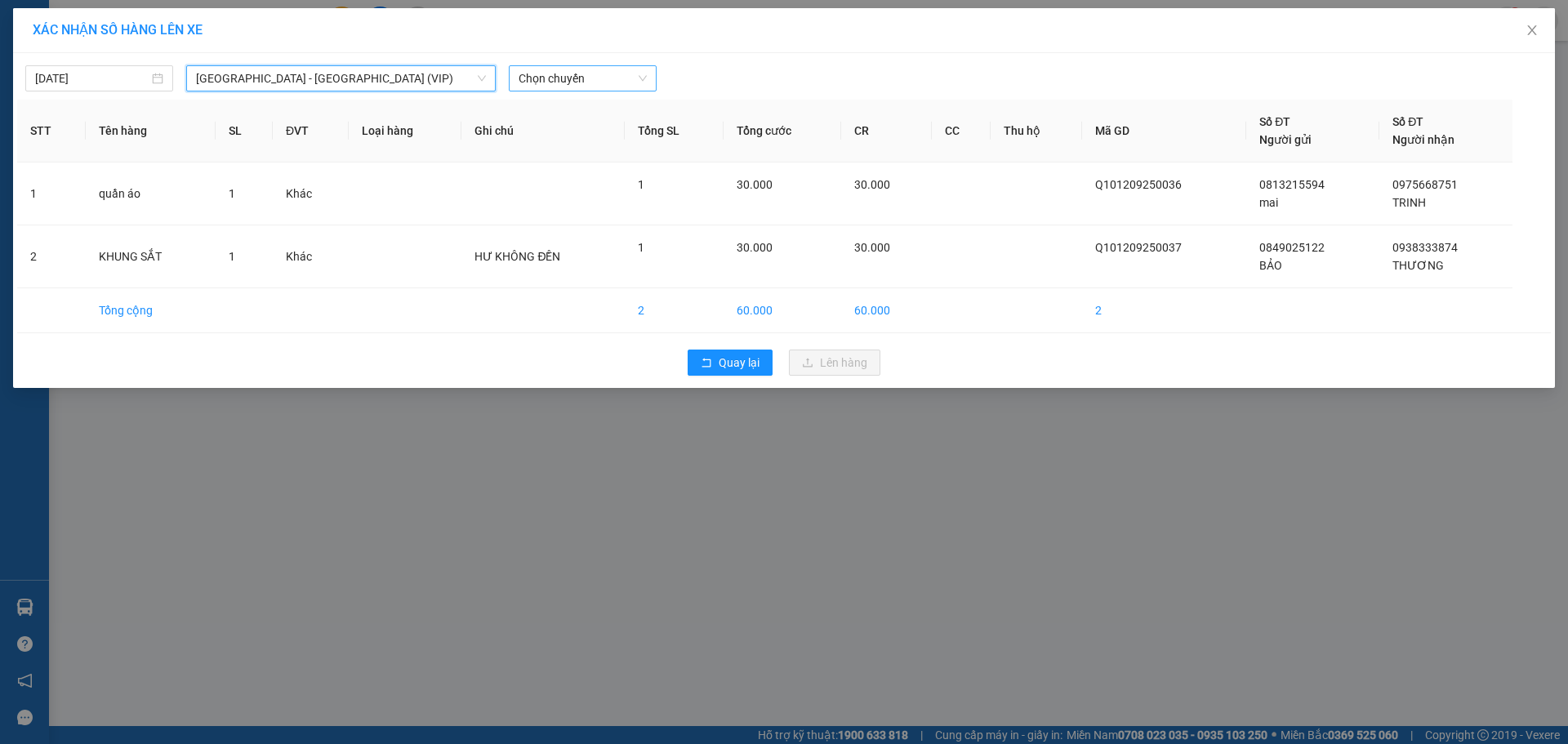
click at [543, 67] on span "Chọn chuyến" at bounding box center [582, 78] width 128 height 24
type input "26559"
click at [598, 116] on div "06:00 - 50H-265.59" at bounding box center [582, 111] width 127 height 18
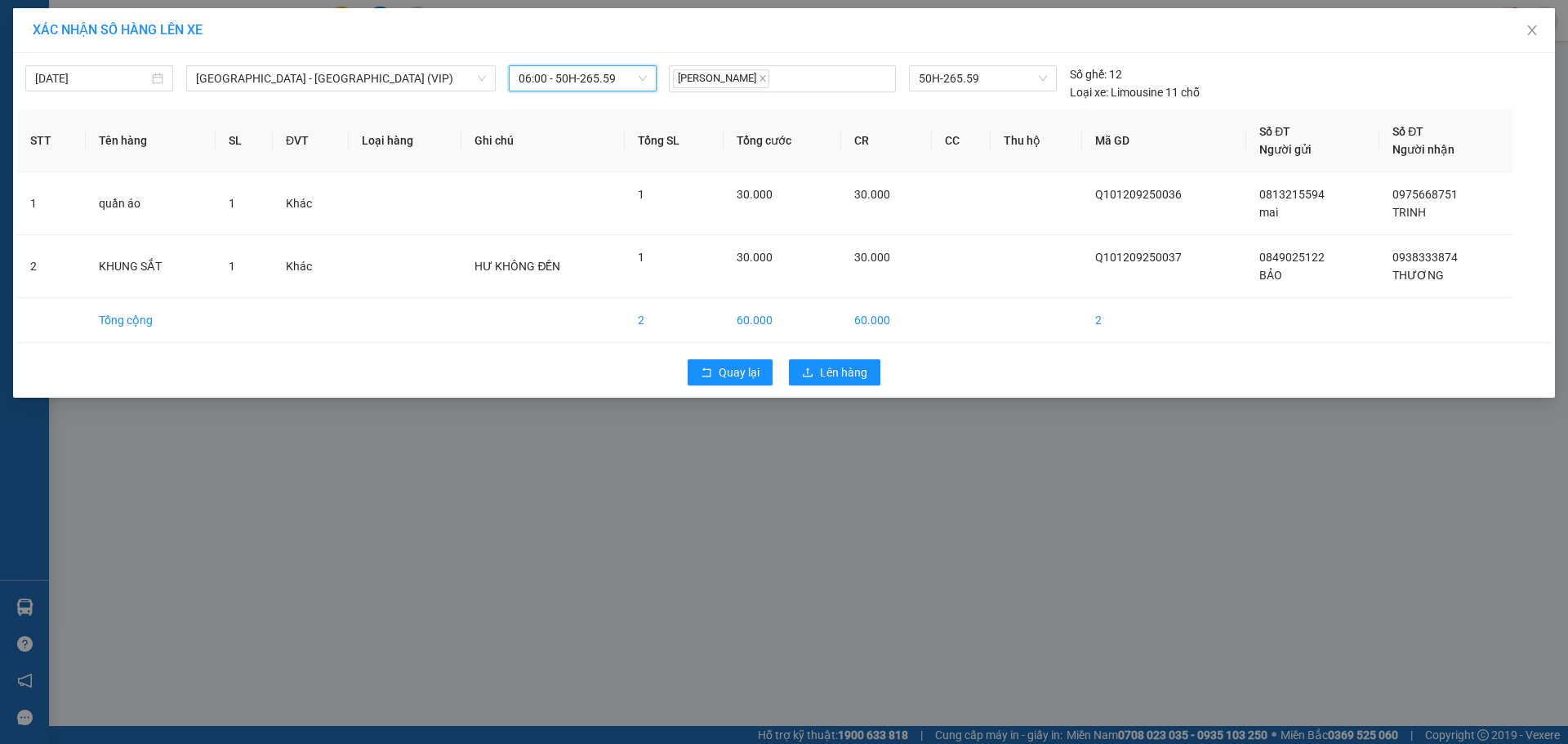
click at [857, 393] on div "Quay lại Lên hàng" at bounding box center [784, 372] width 1534 height 43
click at [834, 373] on span "Lên hàng" at bounding box center [843, 372] width 48 height 18
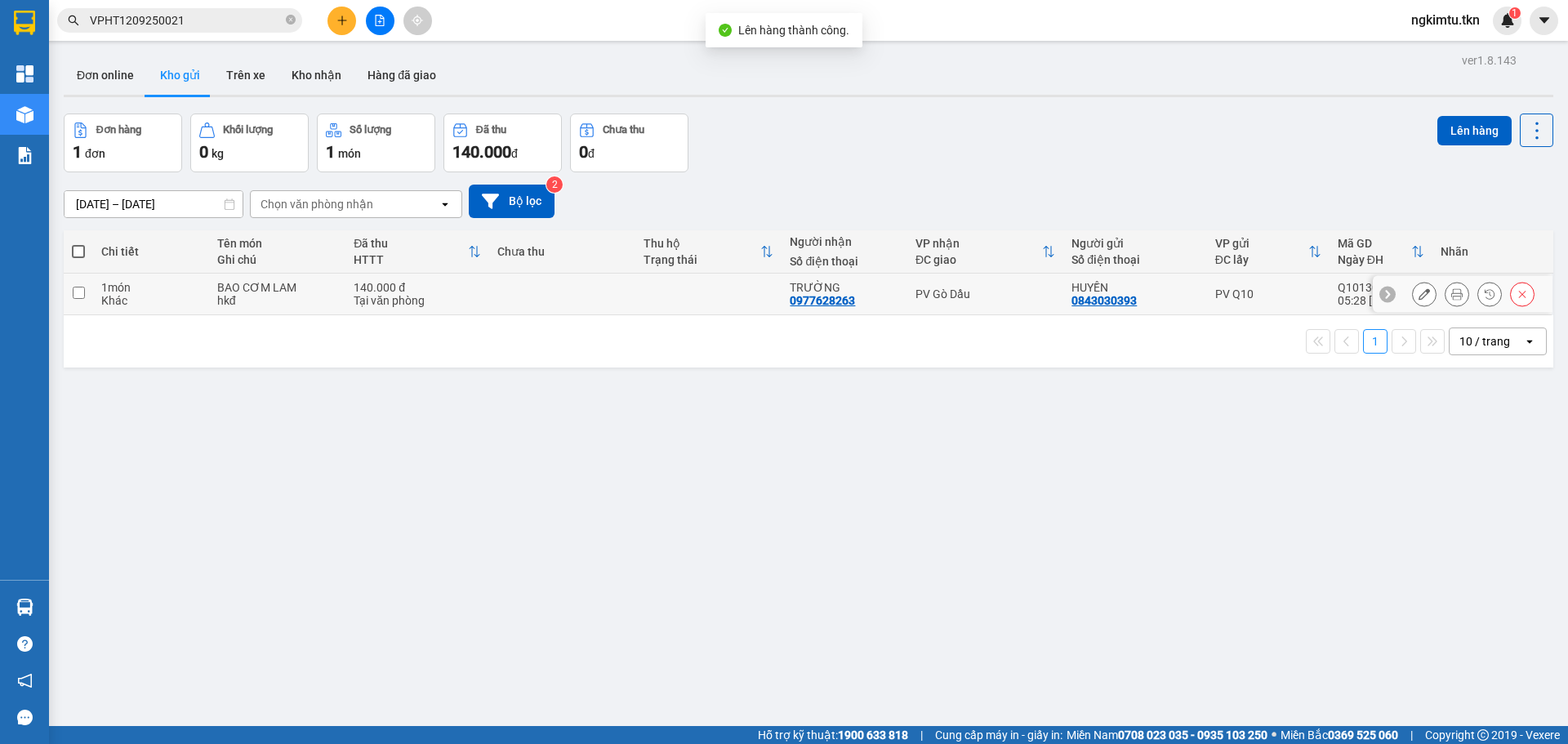
click at [394, 302] on div "Tại văn phòng" at bounding box center [417, 301] width 127 height 13
checkbox input "true"
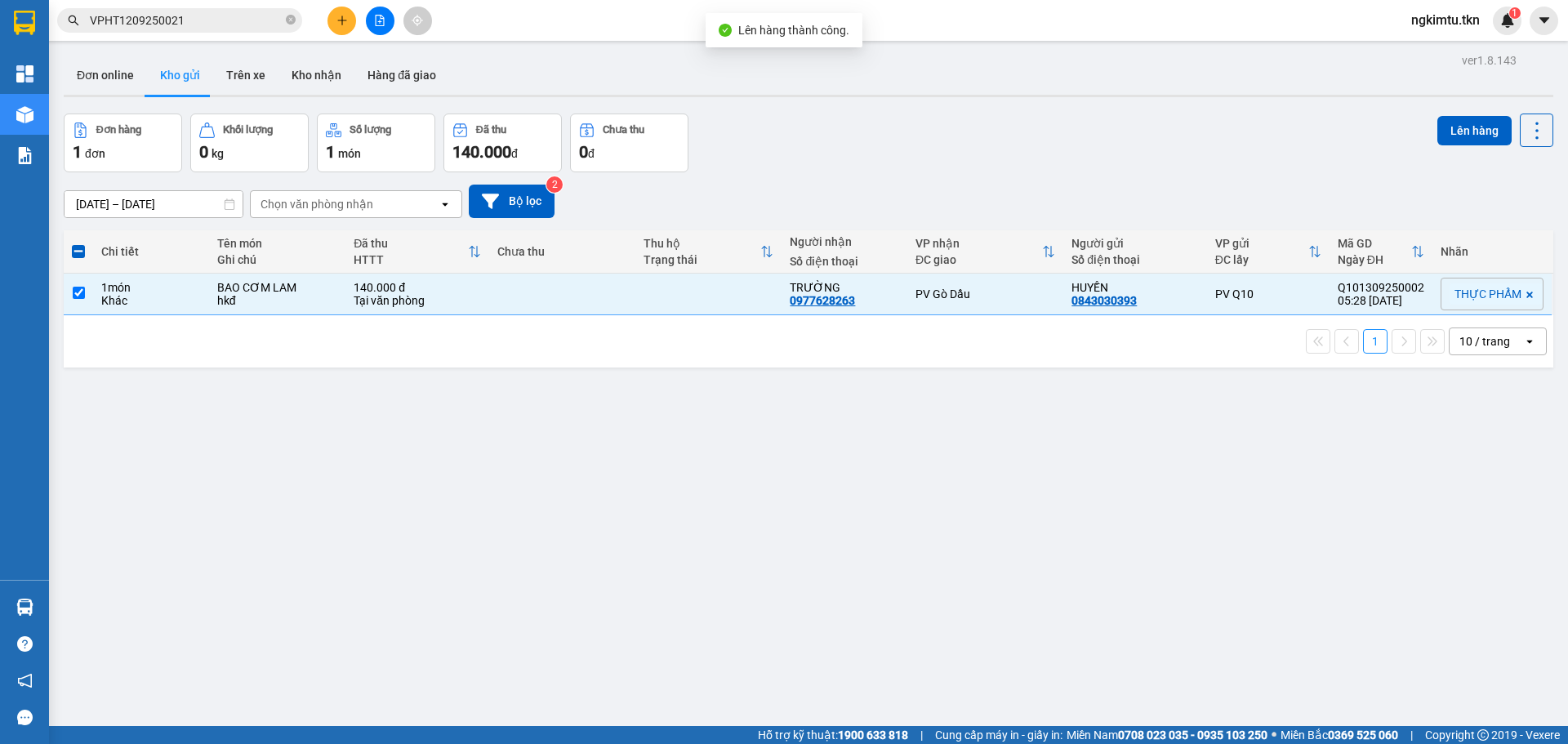
click at [1503, 119] on div "Lên hàng" at bounding box center [1495, 130] width 116 height 34
click at [1465, 127] on button "Lên hàng" at bounding box center [1474, 130] width 75 height 29
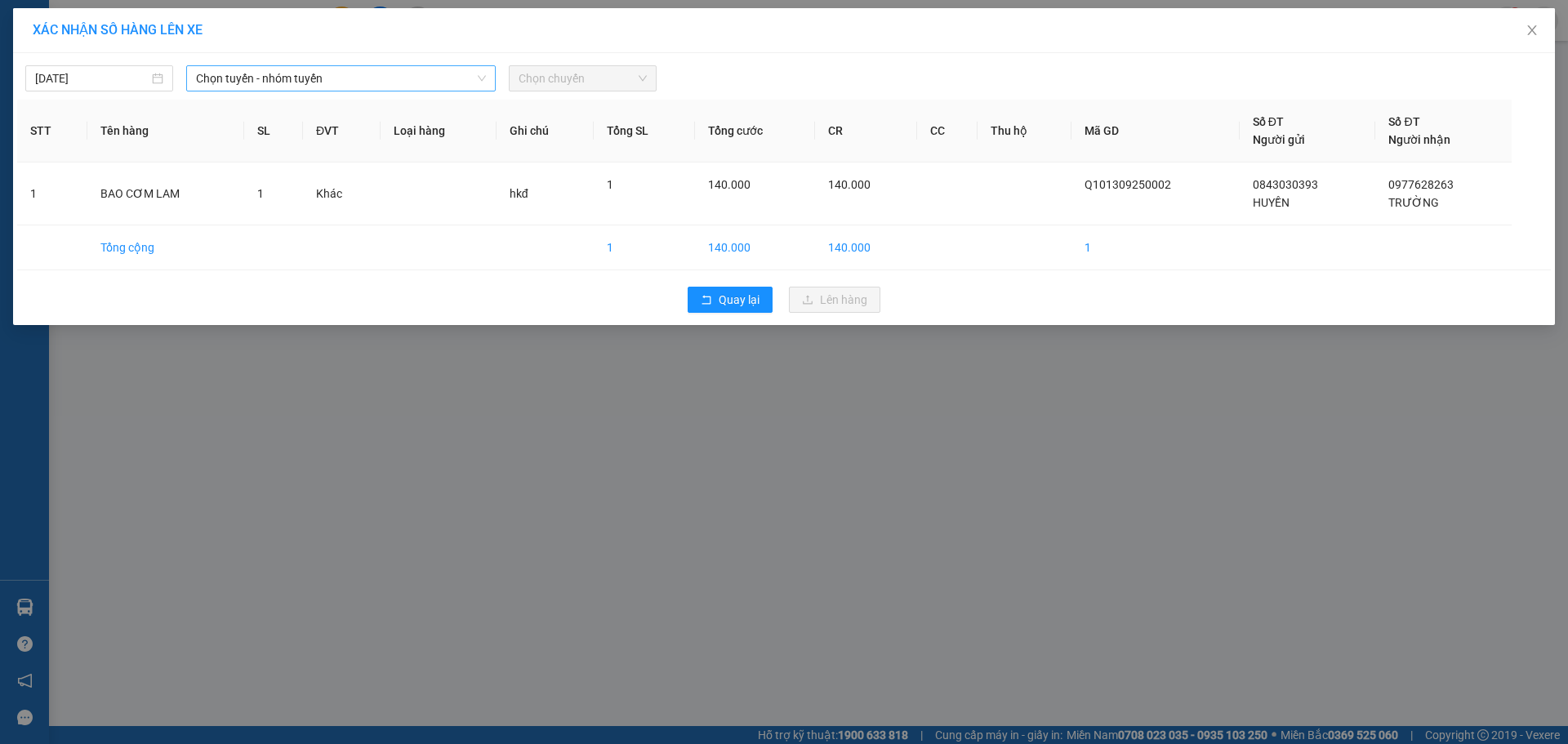
click at [401, 78] on span "Chọn tuyến - nhóm tuyến" at bounding box center [341, 78] width 290 height 24
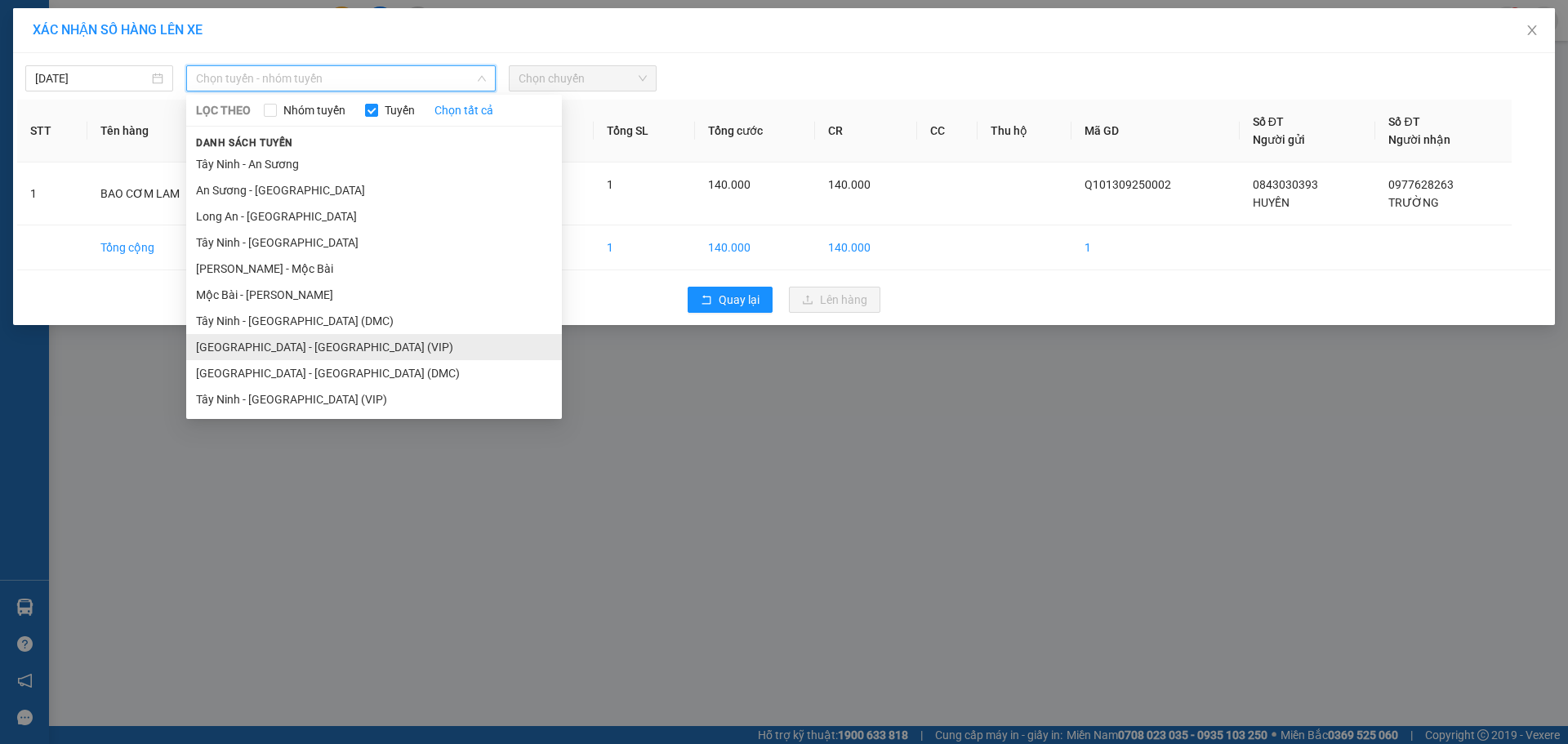
click at [290, 354] on li "[GEOGRAPHIC_DATA] - [GEOGRAPHIC_DATA] (VIP)" at bounding box center [374, 346] width 375 height 26
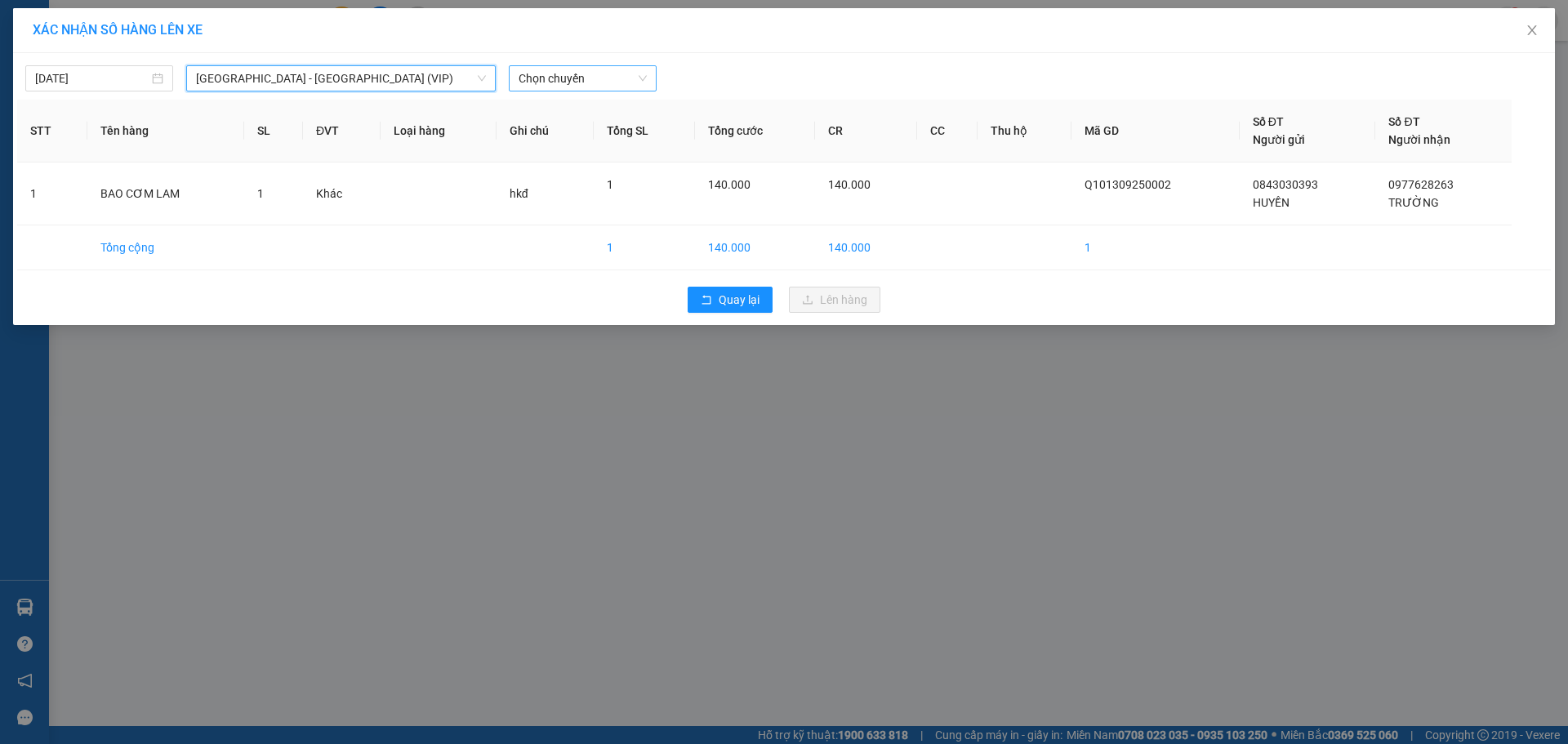
click at [584, 75] on span "Chọn chuyến" at bounding box center [582, 78] width 128 height 24
type input "50414"
click at [100, 90] on div "[DATE]" at bounding box center [99, 78] width 147 height 26
click at [101, 84] on input "[DATE]" at bounding box center [91, 78] width 113 height 18
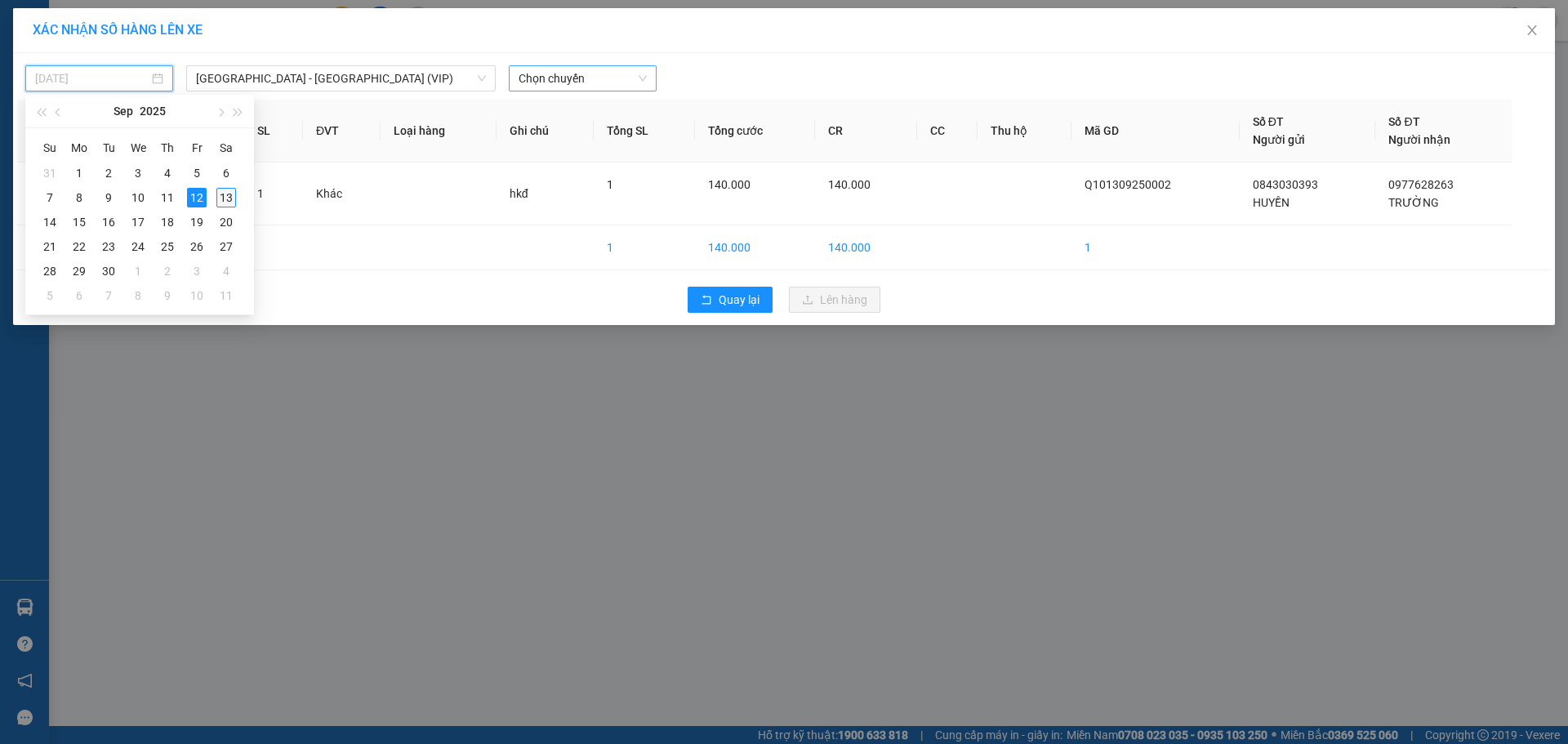
click at [221, 193] on div "13" at bounding box center [225, 197] width 19 height 19
type input "[DATE]"
click at [538, 88] on span "Chọn chuyến" at bounding box center [582, 78] width 128 height 24
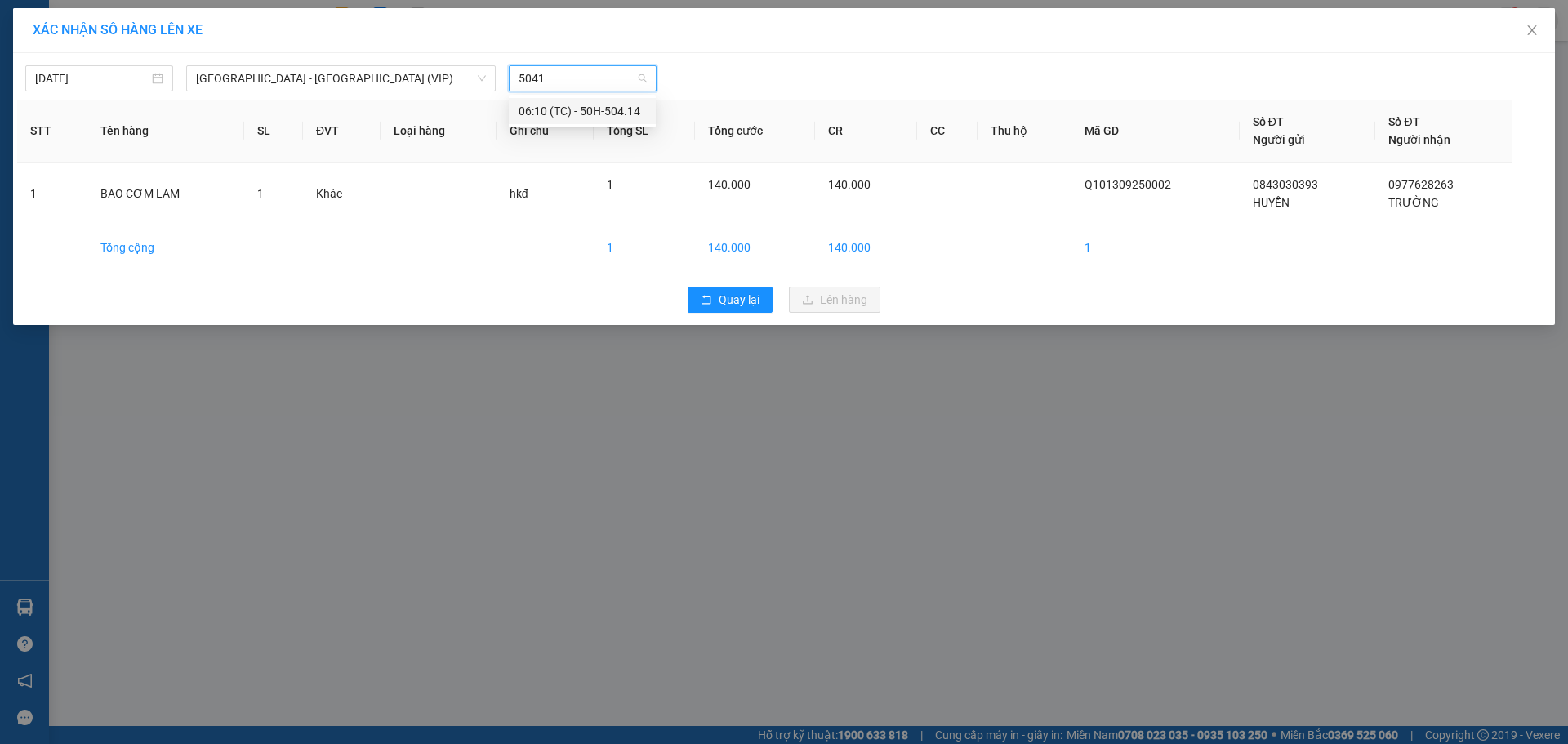
type input "50414"
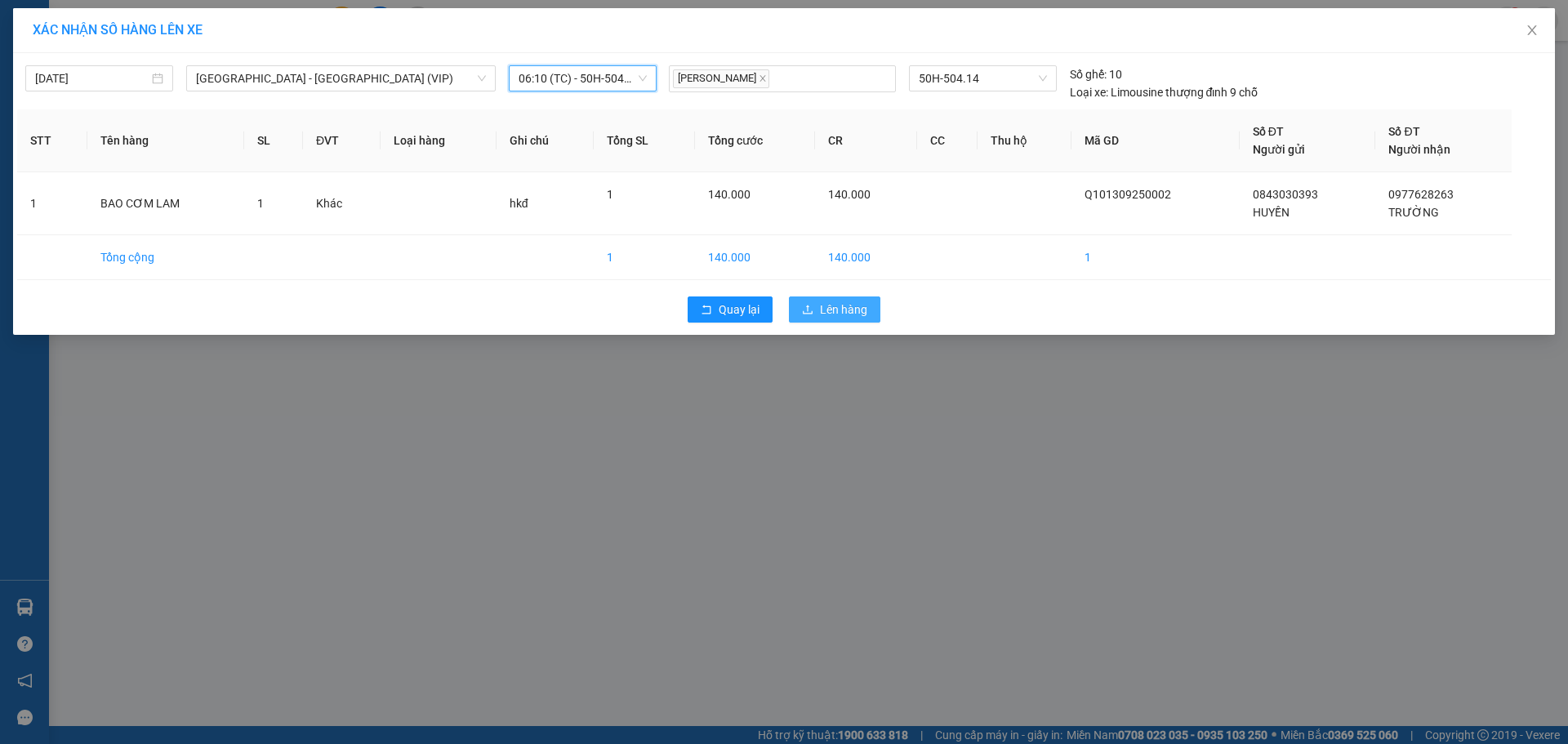
click at [822, 318] on span "Lên hàng" at bounding box center [843, 309] width 48 height 18
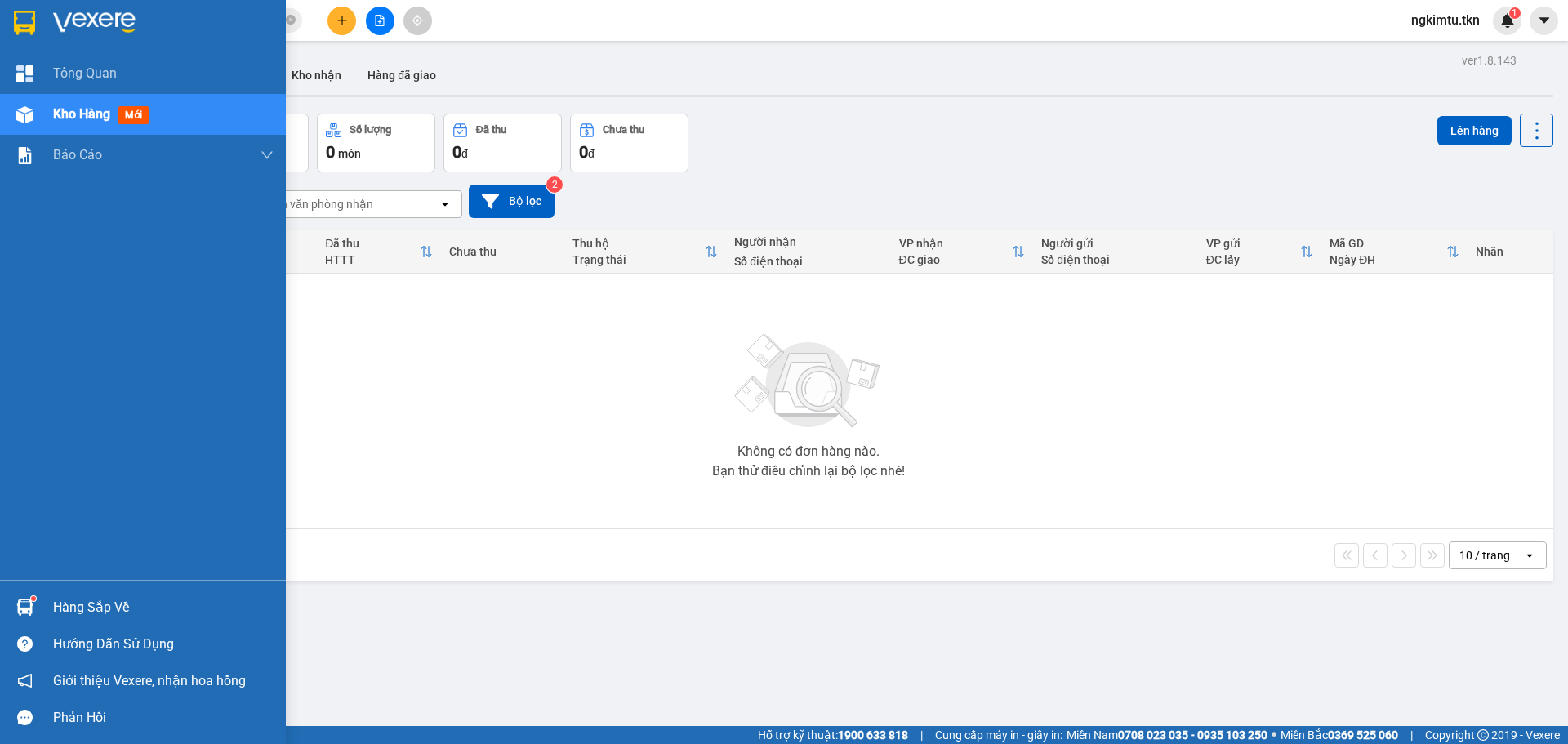
click at [17, 597] on div at bounding box center [25, 607] width 28 height 28
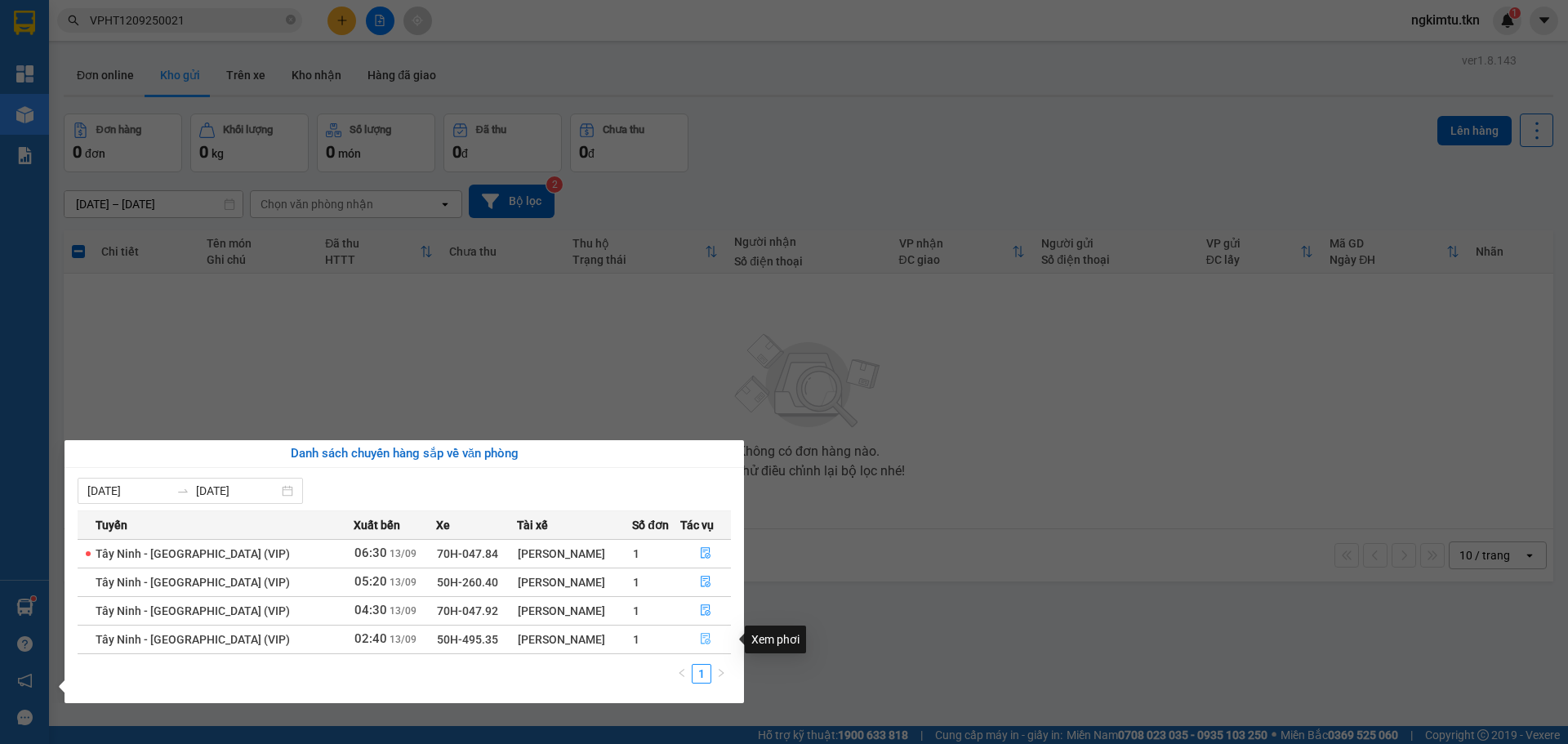
click at [707, 634] on button "button" at bounding box center [706, 638] width 49 height 26
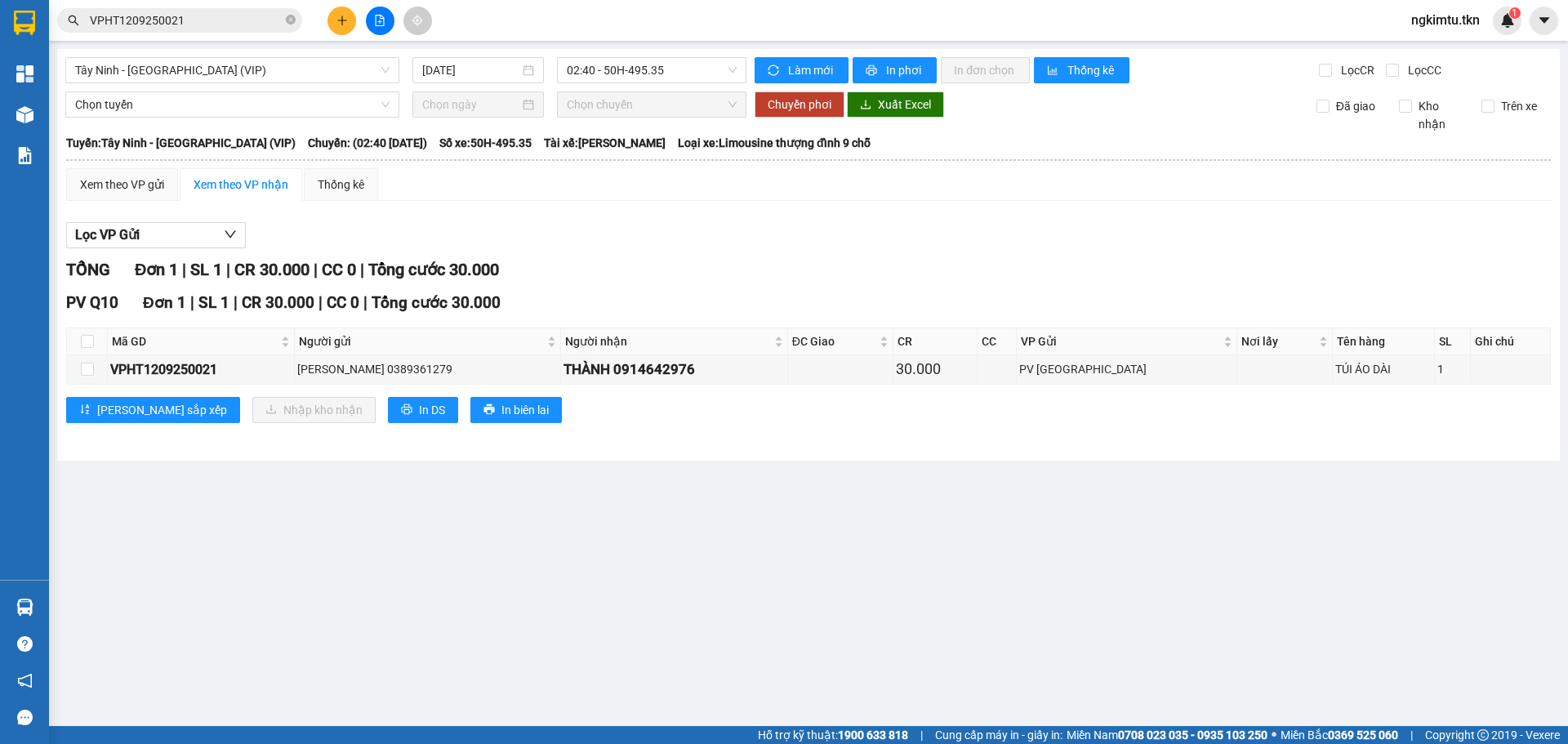
click at [707, 634] on main "Tây Ninh - [GEOGRAPHIC_DATA] (VIP) [DATE] 02:40 - 50H-495.35 Làm mới In phơi In…" at bounding box center [784, 363] width 1568 height 726
click at [1567, 535] on main "Tây Ninh - [GEOGRAPHIC_DATA] (VIP) [DATE] 02:40 - 50H-495.35 Làm mới In phơi In…" at bounding box center [784, 363] width 1568 height 726
